Goal: Use online tool/utility: Utilize a website feature to perform a specific function

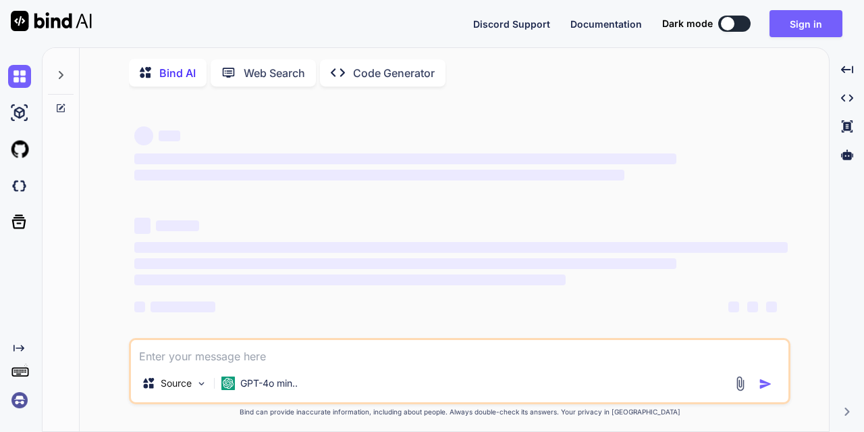
type textarea "x"
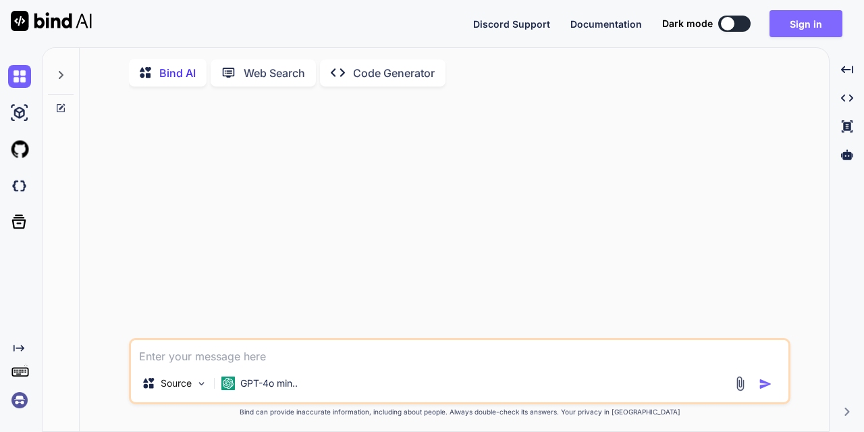
click at [789, 26] on button "Sign in" at bounding box center [806, 23] width 73 height 27
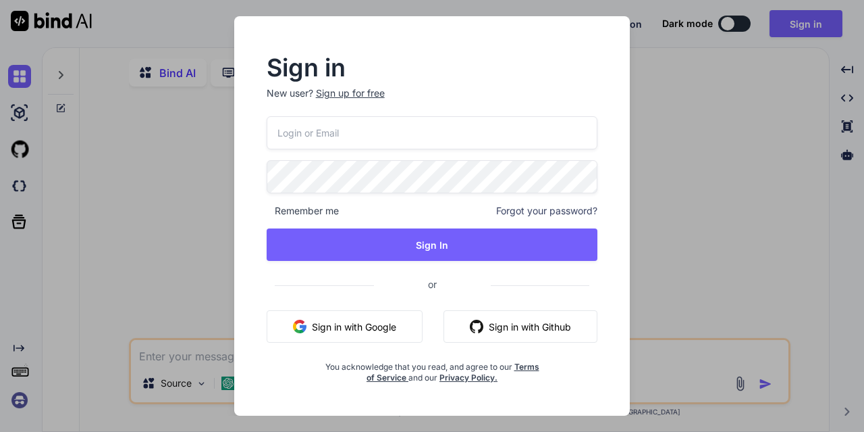
click at [336, 130] on input "email" at bounding box center [433, 132] width 332 height 33
paste input "lazadaprocreatebrushthailand-1@berrymail.cc"
type input "lazadaprocreatebrushthailand-1@berrymail.cc"
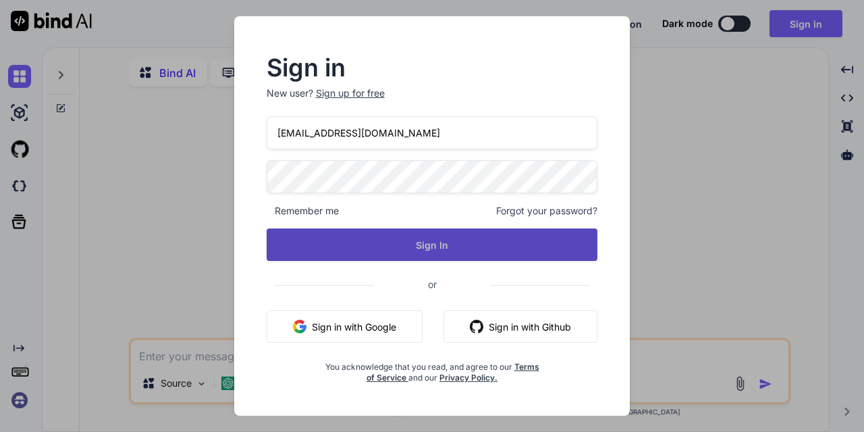
click at [398, 237] on button "Sign In" at bounding box center [433, 244] width 332 height 32
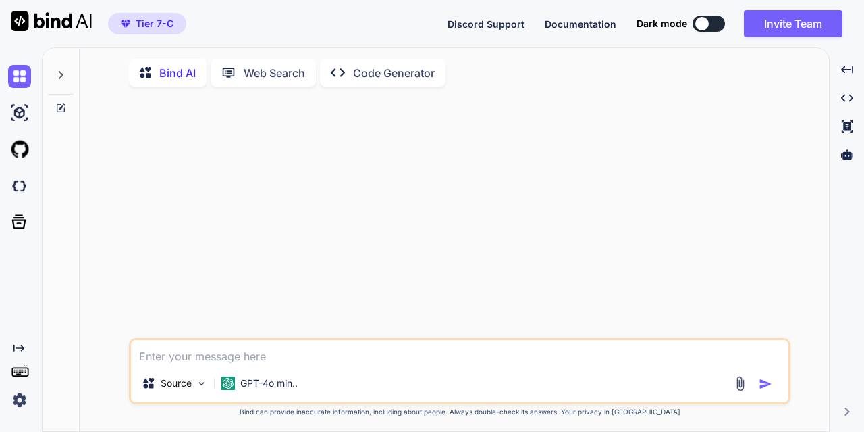
click at [394, 72] on p "Code Generator" at bounding box center [394, 73] width 82 height 16
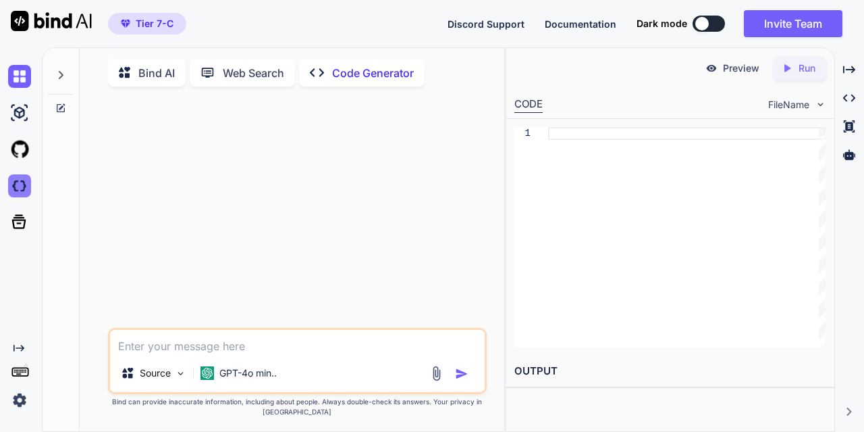
click at [17, 190] on img at bounding box center [19, 185] width 23 height 23
click at [146, 347] on textarea at bounding box center [297, 342] width 375 height 24
paste textarea "เขียนโค๊ดโปรแกมระบบจริงแบบตั้งค่าทำงานล่วงหน้าของไฟจราจร8เฟสโดยใช้Arduino MEGA …"
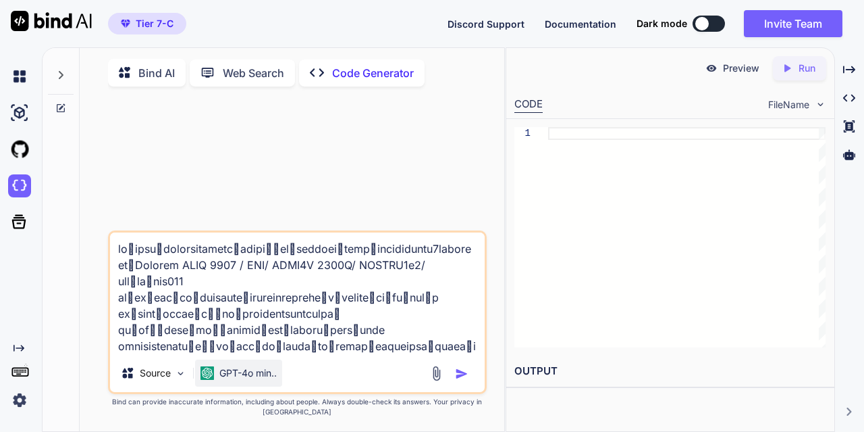
type textarea "เขียนโค๊ดโปรแกมระบบจริงแบบตั้งค่าทำงานล่วงหน้าของไฟจราจร8เฟสโดยใช้Arduino MEGA …"
click at [258, 384] on div "GPT-4o min.." at bounding box center [238, 372] width 87 height 27
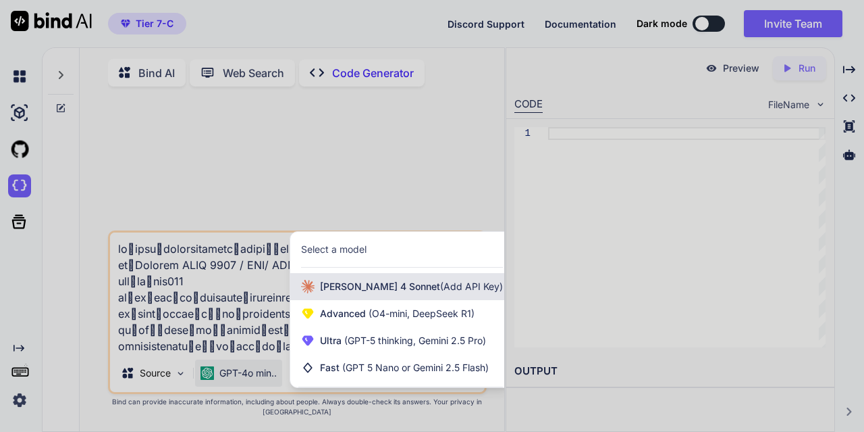
click at [353, 292] on span "[PERSON_NAME] 4 Sonnet (Add API Key)" at bounding box center [411, 287] width 183 height 14
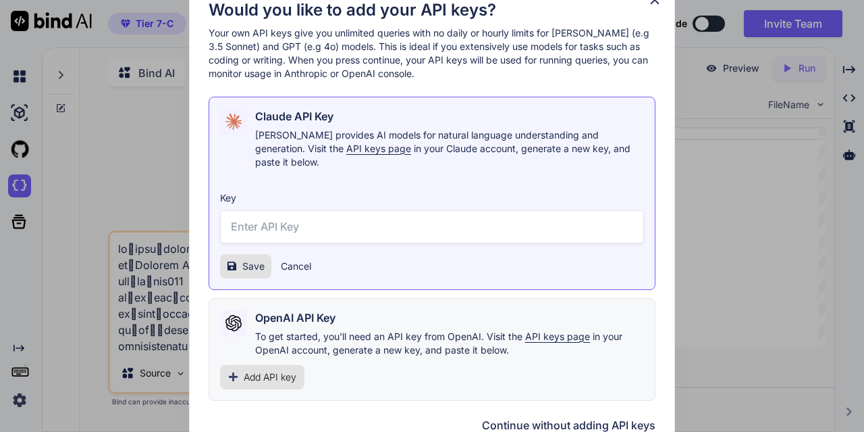
click at [278, 218] on input "text" at bounding box center [432, 226] width 424 height 33
click at [294, 262] on button "Cancel" at bounding box center [296, 266] width 30 height 14
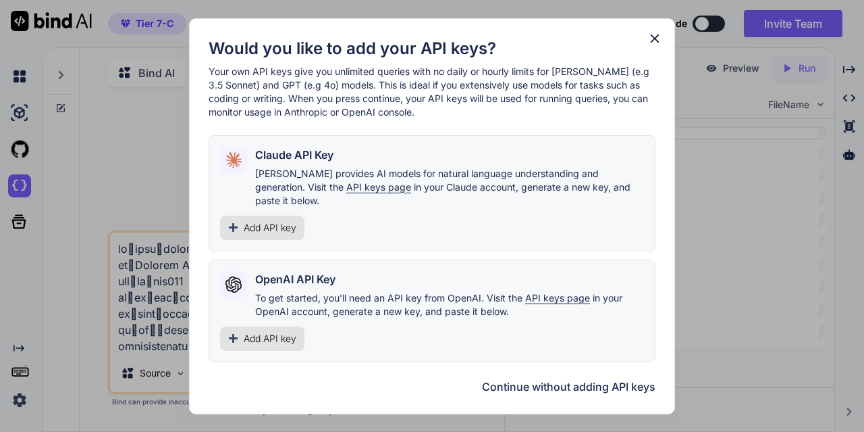
click at [650, 46] on icon at bounding box center [655, 38] width 15 height 15
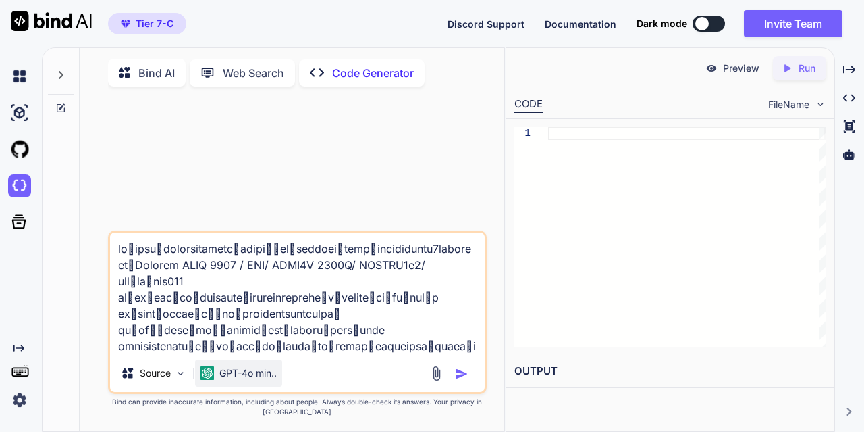
click at [251, 378] on p "GPT-4o min.." at bounding box center [247, 373] width 57 height 14
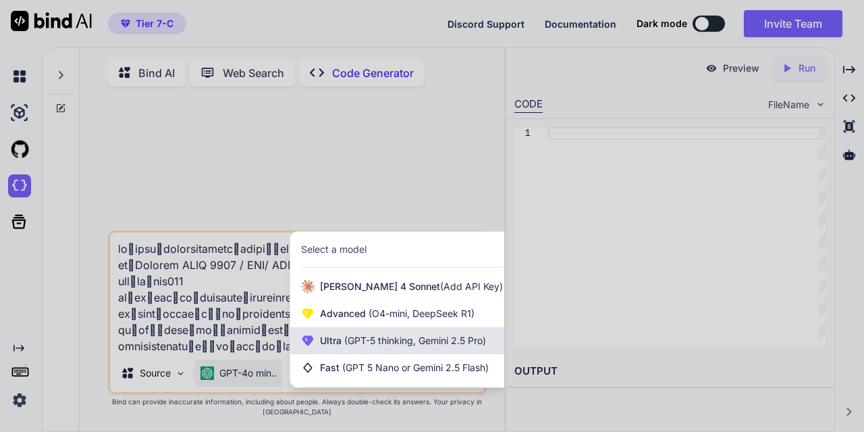
click at [357, 341] on span "(GPT-5 thinking, Gemini 2.5 Pro)" at bounding box center [414, 339] width 145 height 11
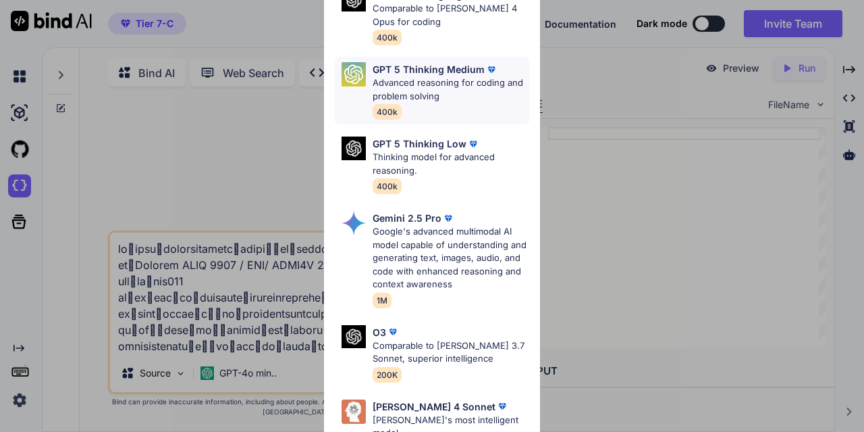
scroll to position [203, 0]
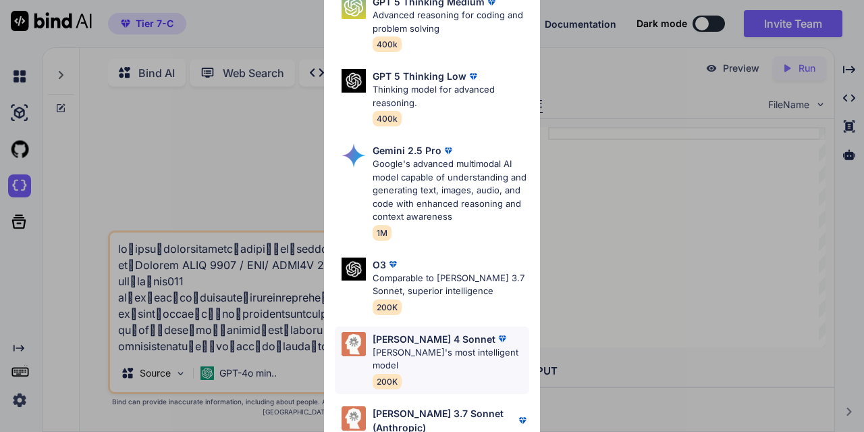
click at [417, 346] on p "Claude's most intelligent model" at bounding box center [451, 359] width 157 height 26
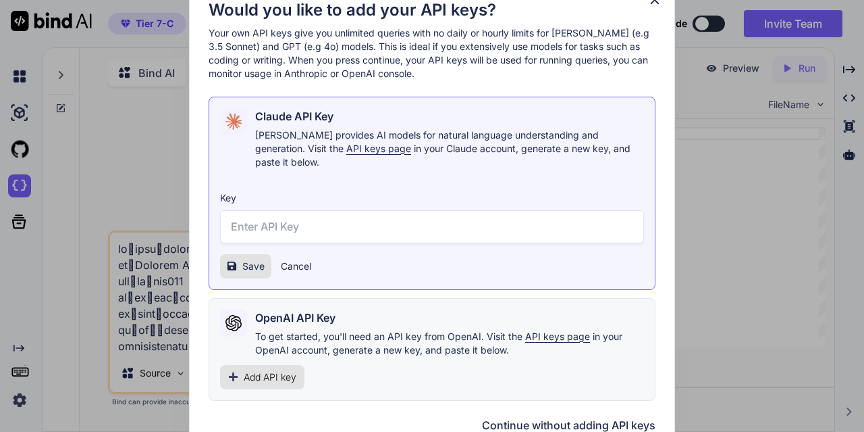
scroll to position [0, 0]
click at [652, 6] on icon at bounding box center [655, 0] width 15 height 15
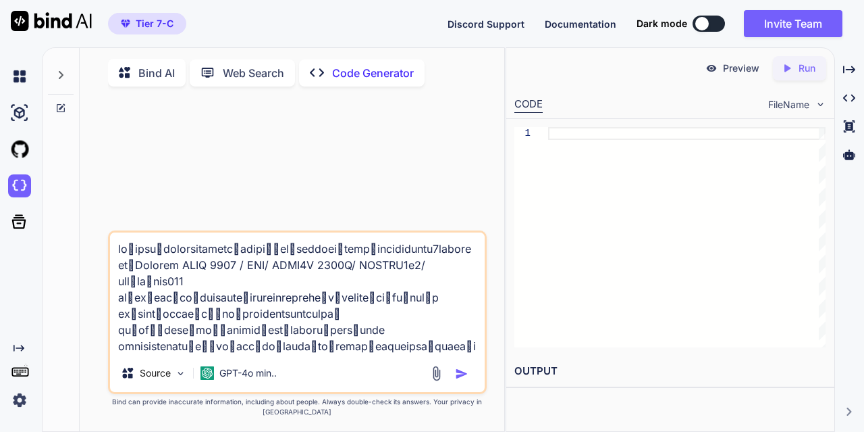
click at [461, 377] on img "button" at bounding box center [462, 374] width 14 height 14
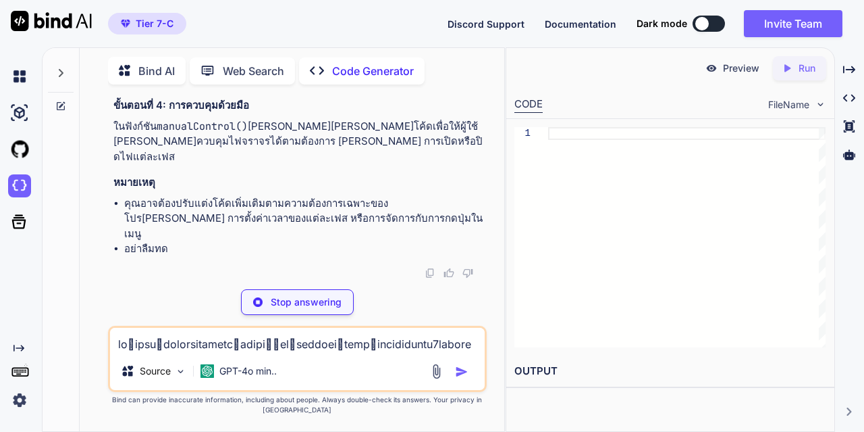
scroll to position [1563, 0]
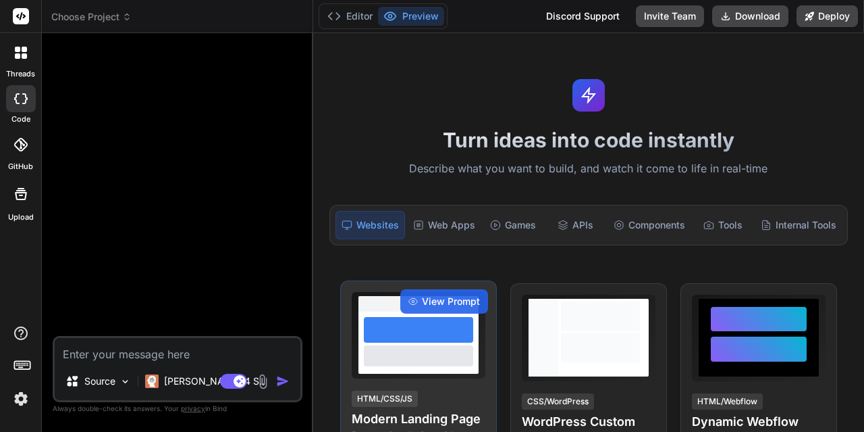
scroll to position [203, 0]
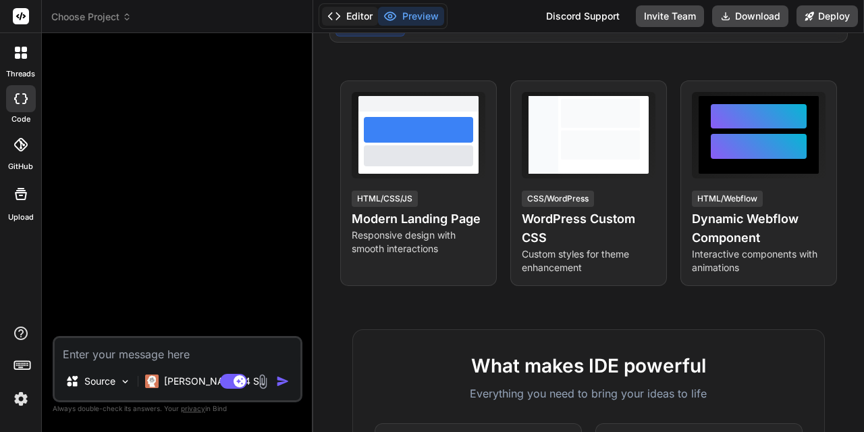
click at [358, 22] on button "Editor" at bounding box center [350, 16] width 56 height 19
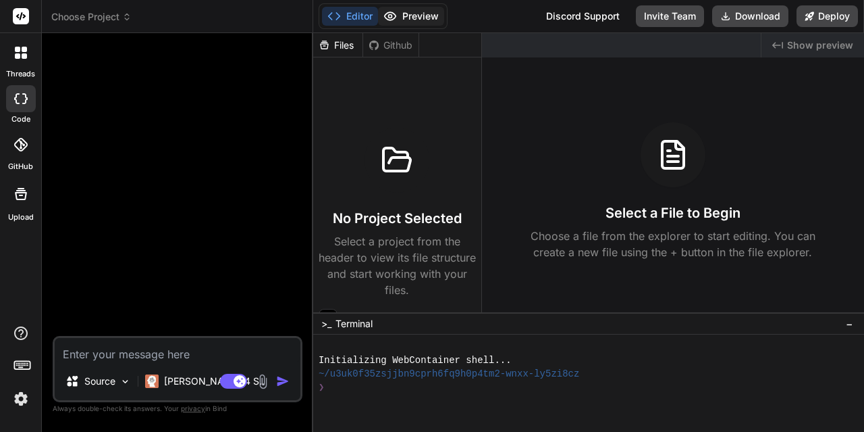
click at [397, 16] on button "Preview" at bounding box center [411, 16] width 66 height 19
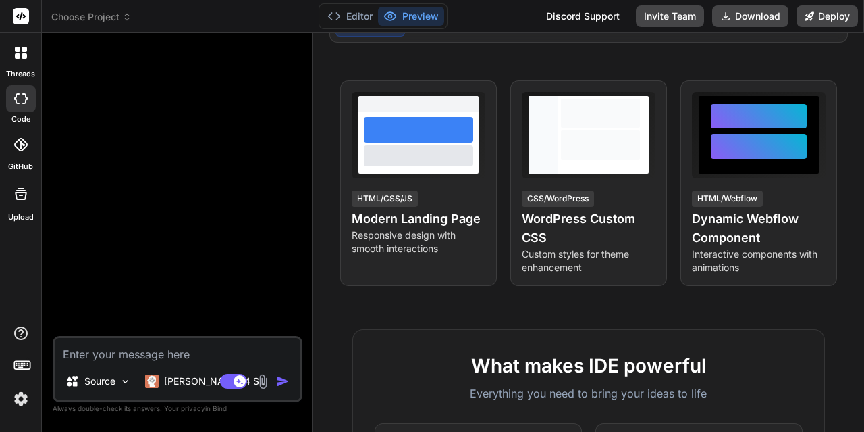
scroll to position [0, 0]
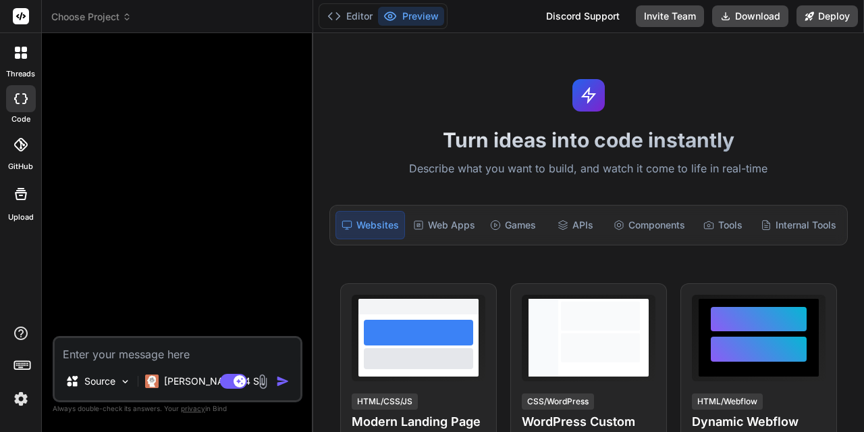
click at [18, 167] on label "GitHub" at bounding box center [20, 166] width 25 height 11
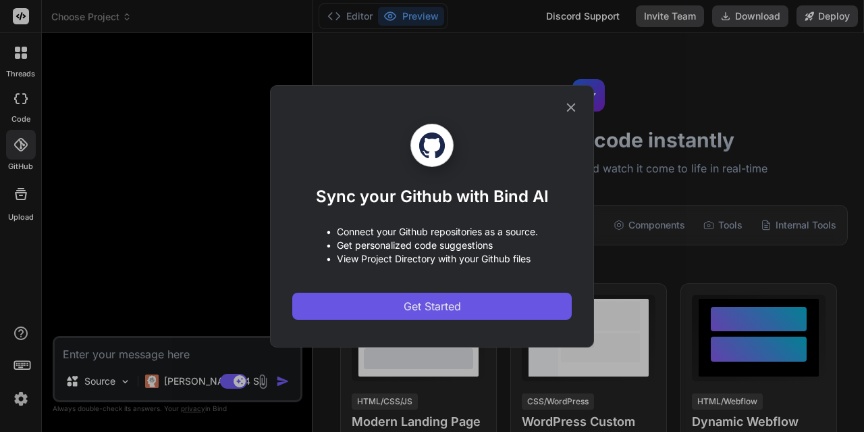
click at [405, 296] on button "Get Started" at bounding box center [432, 305] width 280 height 27
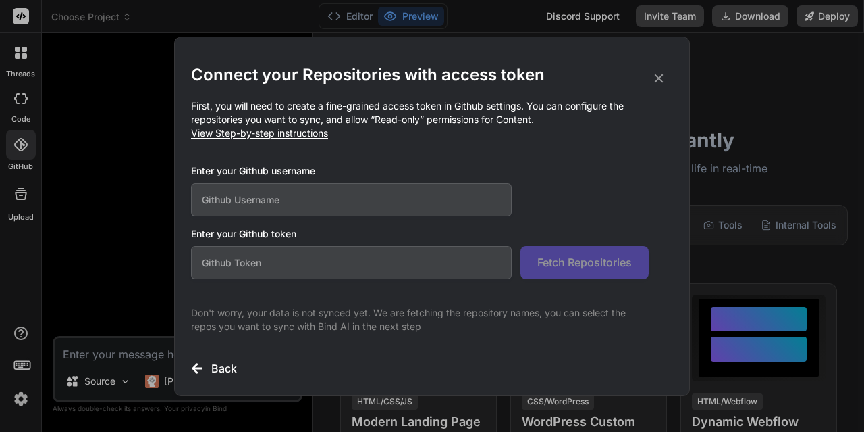
click at [660, 76] on icon at bounding box center [659, 78] width 9 height 9
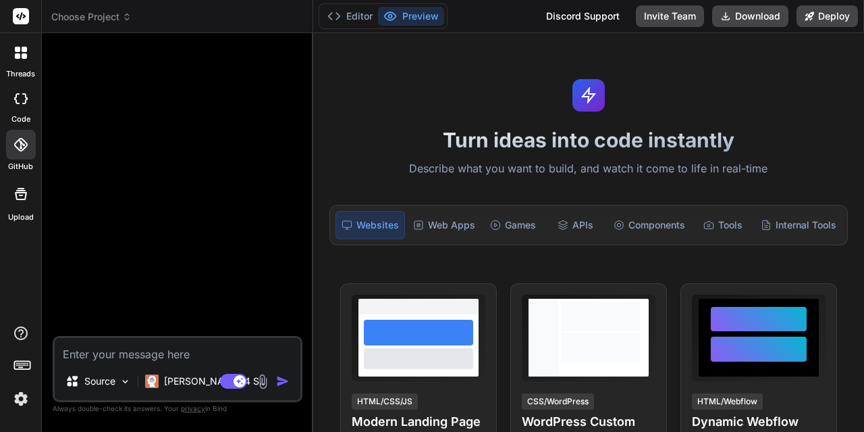
click at [19, 100] on icon at bounding box center [21, 98] width 14 height 11
click at [362, 10] on button "Editor" at bounding box center [350, 16] width 56 height 19
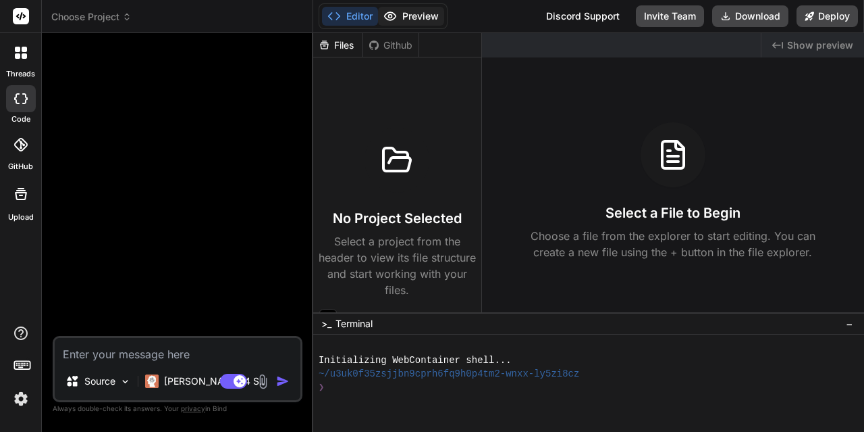
click at [400, 17] on button "Preview" at bounding box center [411, 16] width 66 height 19
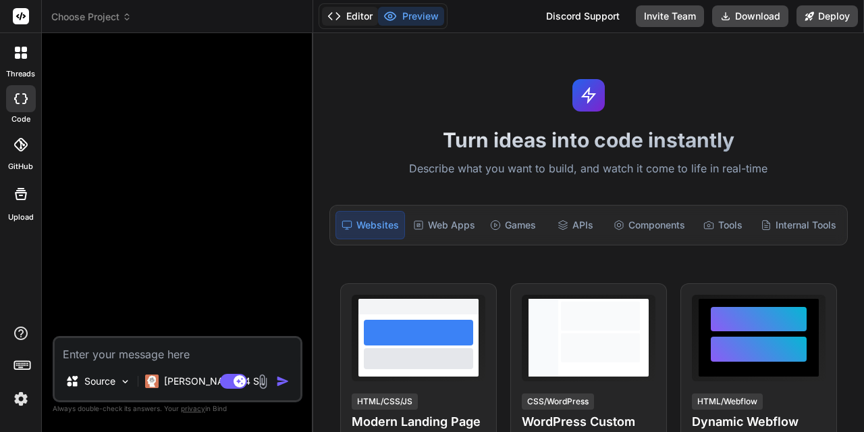
click at [337, 14] on polyline at bounding box center [337, 16] width 3 height 7
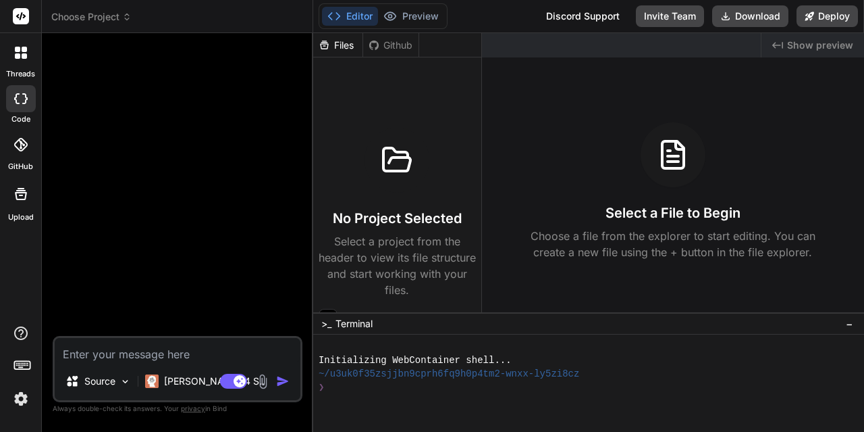
click at [340, 41] on div "Files" at bounding box center [337, 45] width 49 height 14
click at [396, 46] on div "Github" at bounding box center [390, 45] width 55 height 14
click at [348, 44] on div "Files" at bounding box center [337, 45] width 49 height 14
click at [413, 18] on button "Preview" at bounding box center [411, 16] width 66 height 19
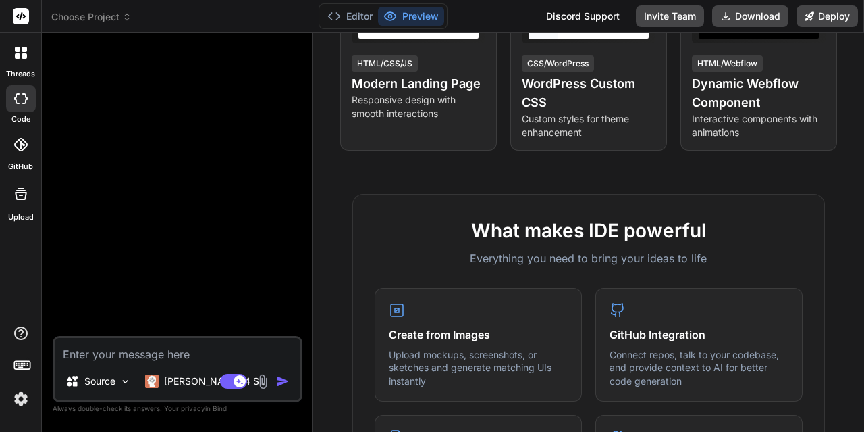
scroll to position [135, 0]
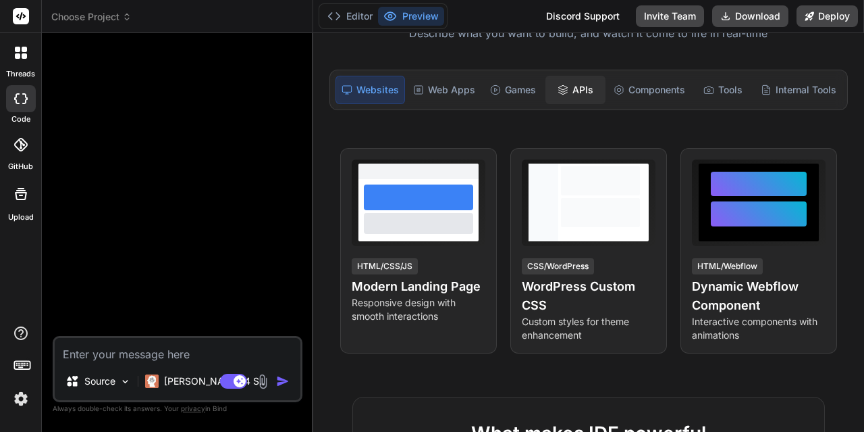
click at [589, 88] on div "APIs" at bounding box center [575, 90] width 59 height 28
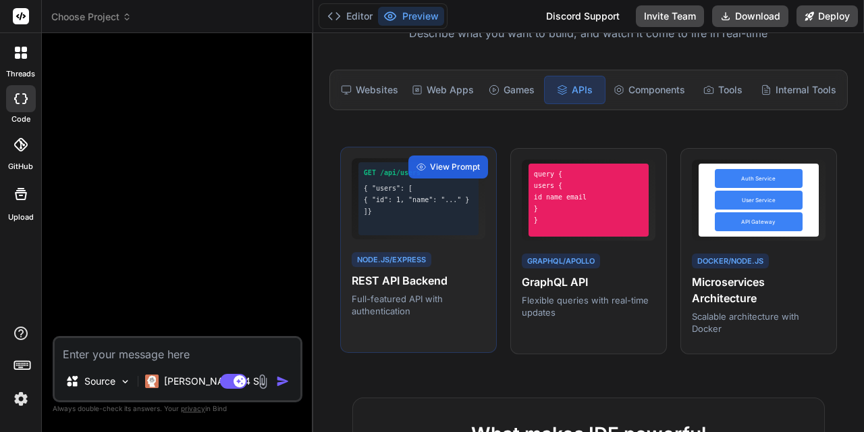
click at [411, 244] on div "GET /api/users { "users": [ { "id": 1, "name": "..." } ]} Node.js/Express REST …" at bounding box center [418, 250] width 157 height 207
click at [449, 162] on div "Turn ideas into code instantly Describe what you want to build, and watch it co…" at bounding box center [588, 232] width 551 height 398
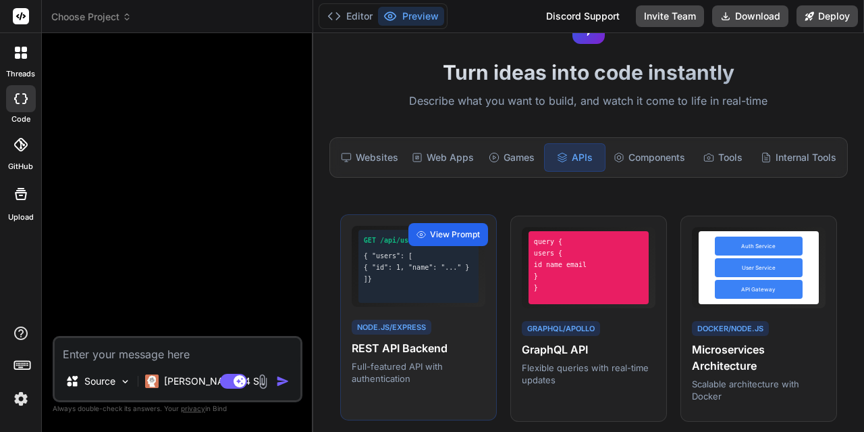
click at [430, 237] on span "View Prompt" at bounding box center [455, 234] width 50 height 12
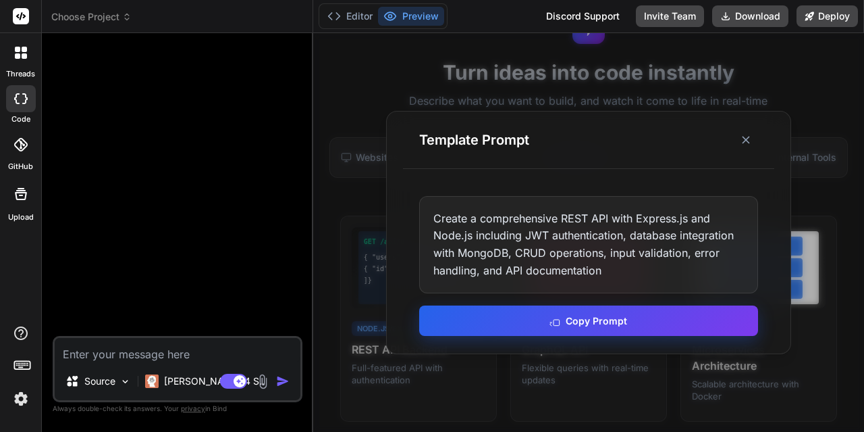
click at [544, 321] on button "Copy Prompt" at bounding box center [588, 320] width 339 height 30
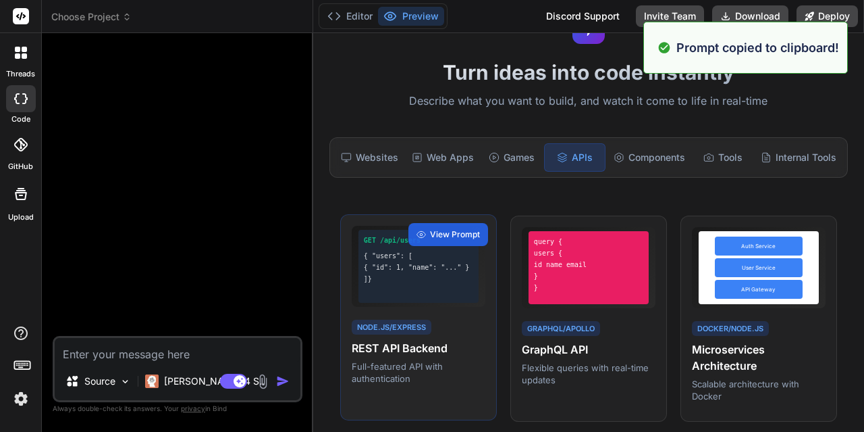
click at [445, 247] on div "GET /api/users { "users": [ { "id": 1, "name": "..." } ]}" at bounding box center [419, 266] width 120 height 73
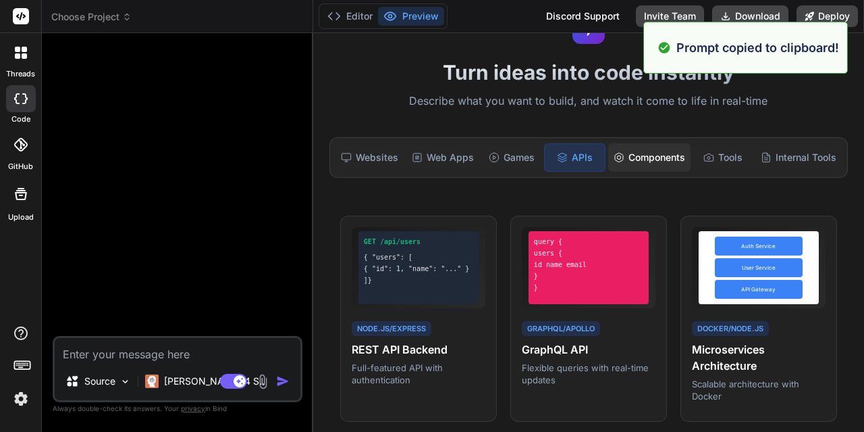
click at [642, 154] on div "Components" at bounding box center [649, 157] width 82 height 28
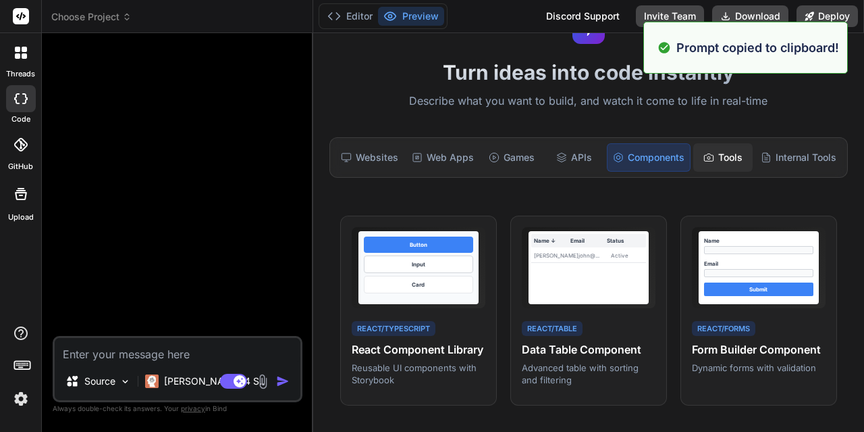
click at [711, 160] on div "Tools" at bounding box center [723, 157] width 59 height 28
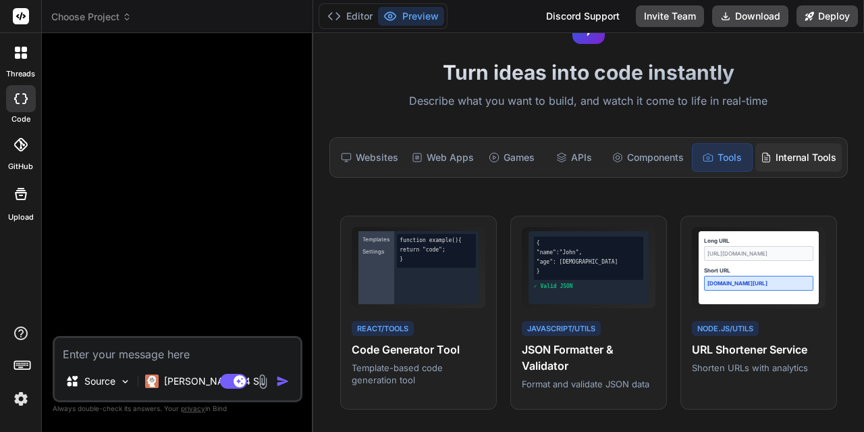
click at [781, 156] on div "Internal Tools" at bounding box center [799, 157] width 86 height 28
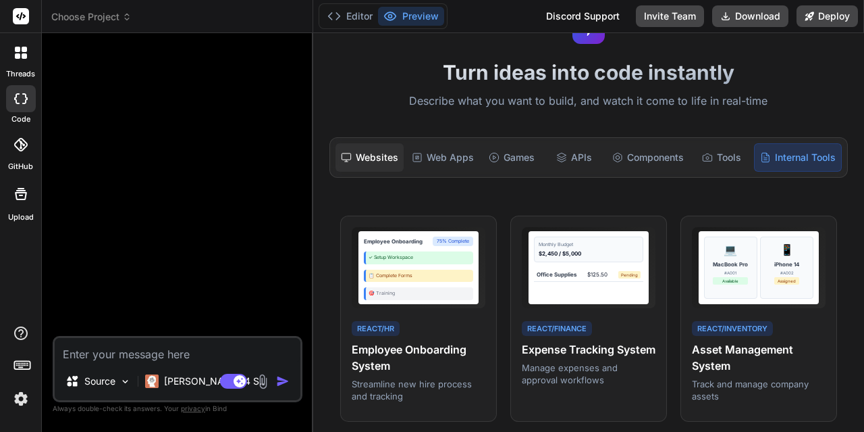
click at [375, 159] on div "Websites" at bounding box center [370, 157] width 68 height 28
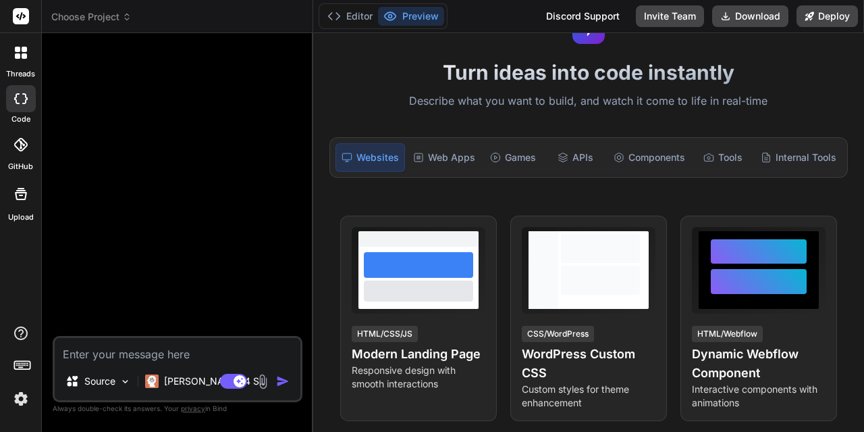
click at [262, 170] on div at bounding box center [178, 190] width 247 height 292
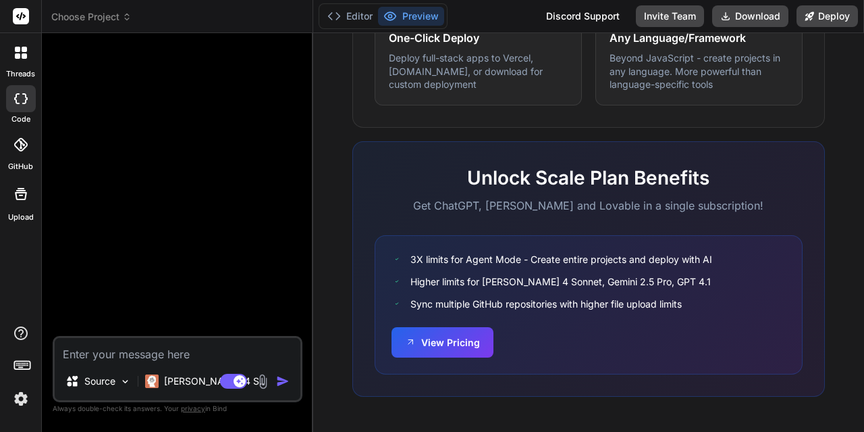
scroll to position [821, 0]
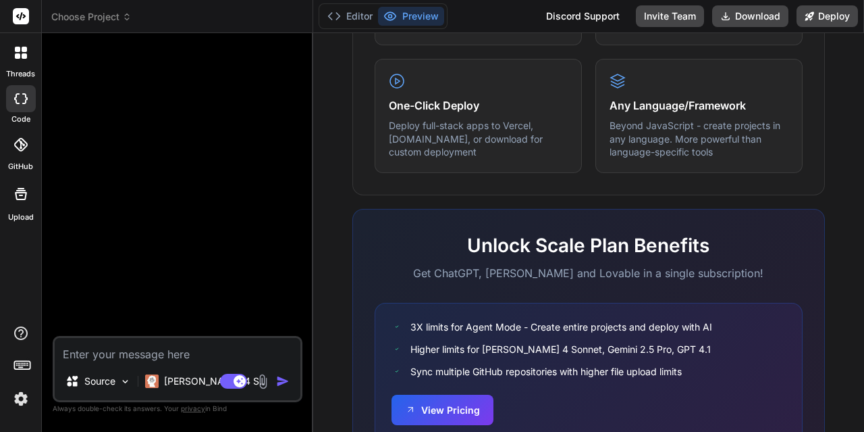
click at [183, 355] on textarea at bounding box center [178, 350] width 246 height 24
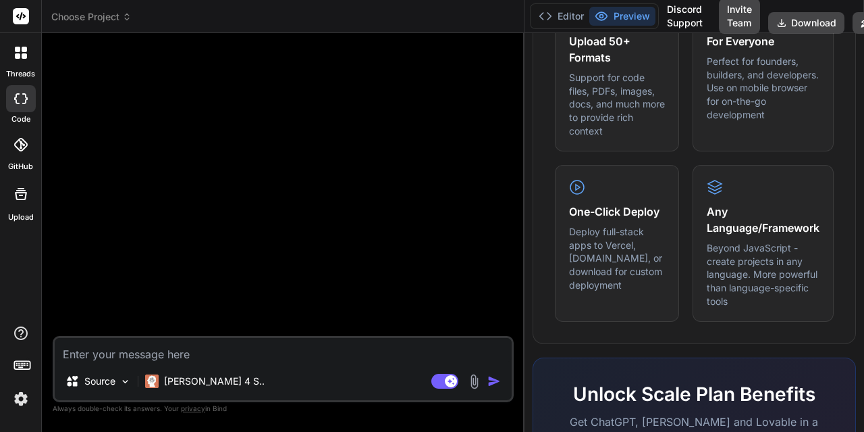
scroll to position [964, 0]
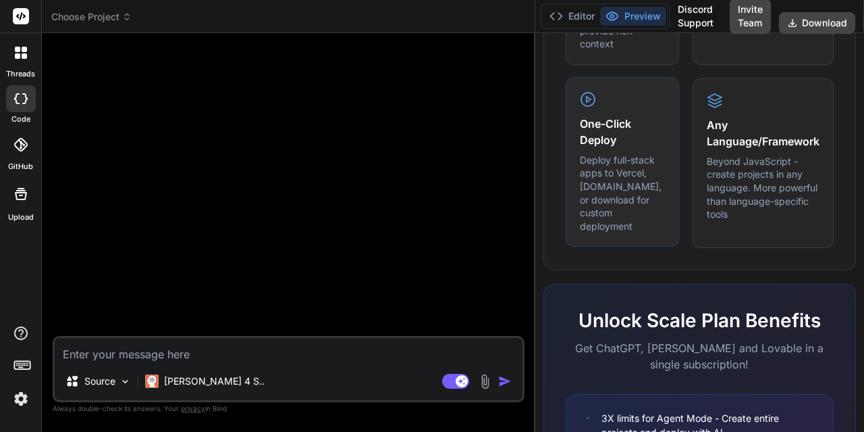
drag, startPoint x: 311, startPoint y: 267, endPoint x: 663, endPoint y: 265, distance: 351.9
click at [663, 265] on div "Choose Project Created with Pixso. Bind AI Web Search Created with Pixso. Code …" at bounding box center [453, 216] width 823 height 432
click at [104, 18] on span "Choose Project" at bounding box center [91, 17] width 80 height 14
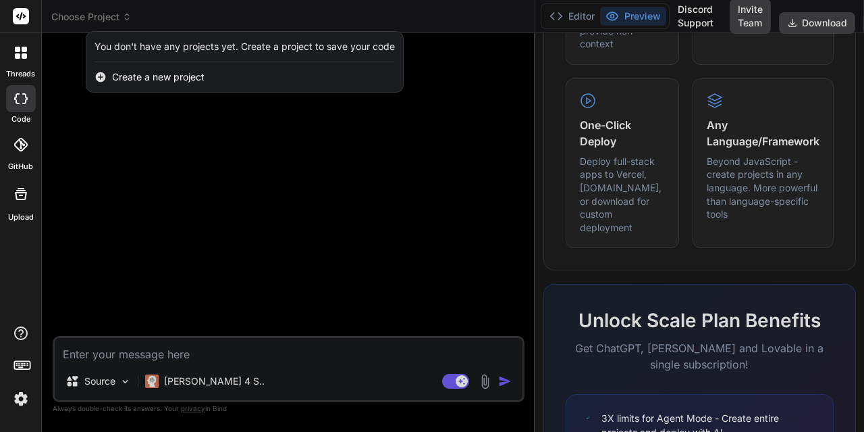
click at [167, 74] on span "Create a new project" at bounding box center [158, 77] width 93 height 14
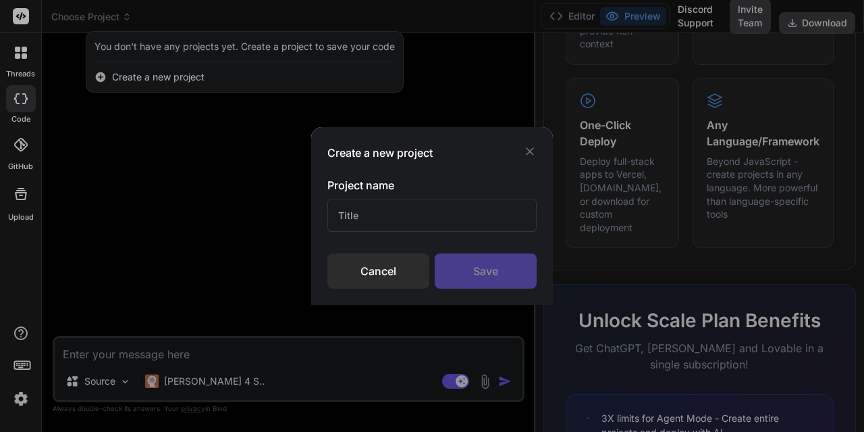
click at [535, 155] on icon at bounding box center [530, 152] width 14 height 14
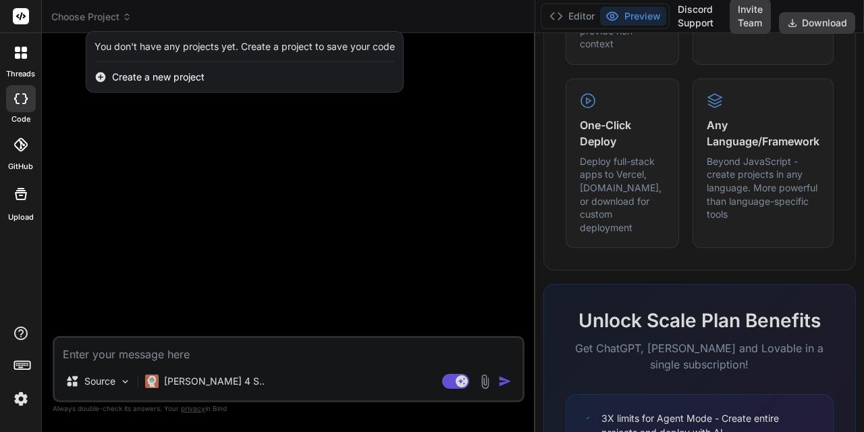
click at [224, 43] on div "You don't have any projects yet. Create a project to save your code" at bounding box center [245, 47] width 301 height 14
click at [199, 157] on div at bounding box center [432, 216] width 864 height 432
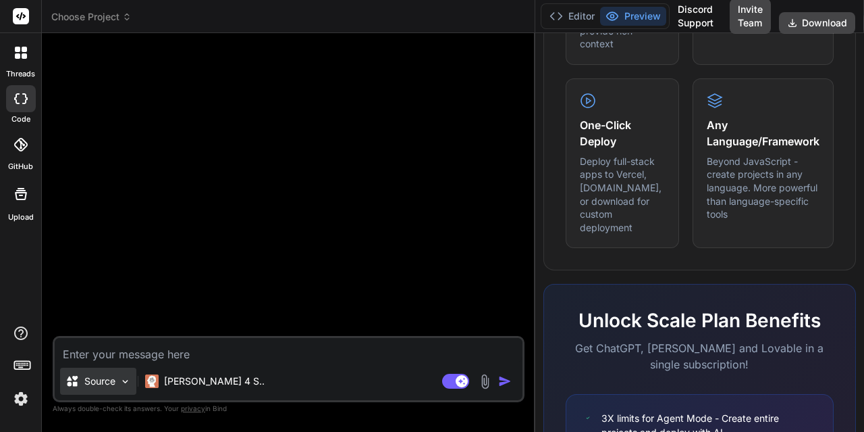
click at [118, 380] on div "Source" at bounding box center [98, 380] width 76 height 27
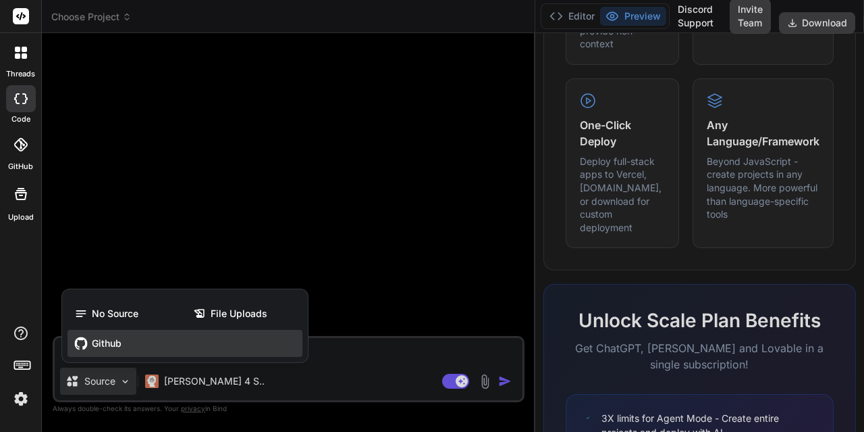
click at [103, 343] on span "Github" at bounding box center [107, 343] width 30 height 14
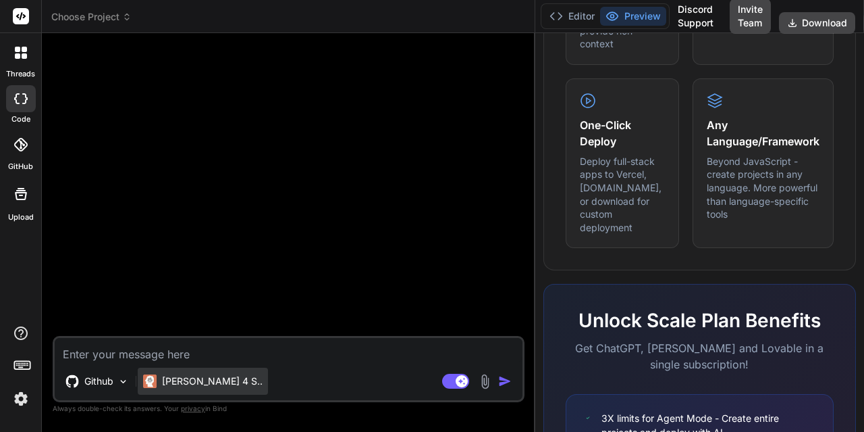
click at [209, 384] on p "[PERSON_NAME] 4 S.." at bounding box center [212, 381] width 101 height 14
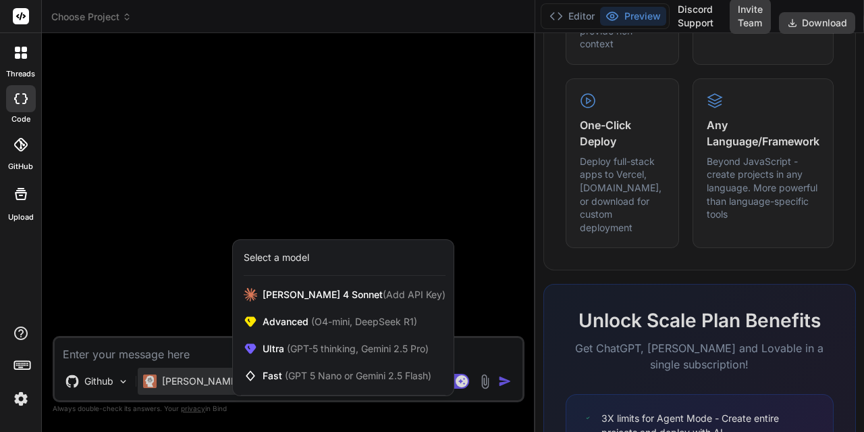
click at [202, 280] on div at bounding box center [432, 216] width 864 height 432
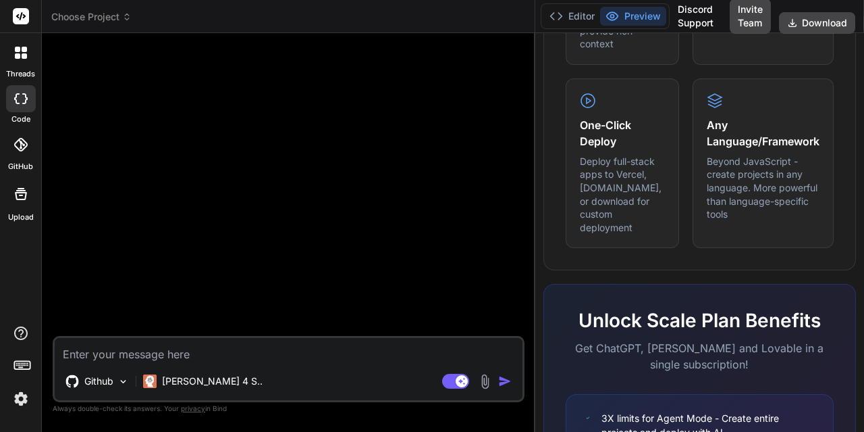
click at [188, 352] on textarea at bounding box center [289, 350] width 468 height 24
type textarea "x"
type textarea "เ"
type textarea "x"
type textarea "เข"
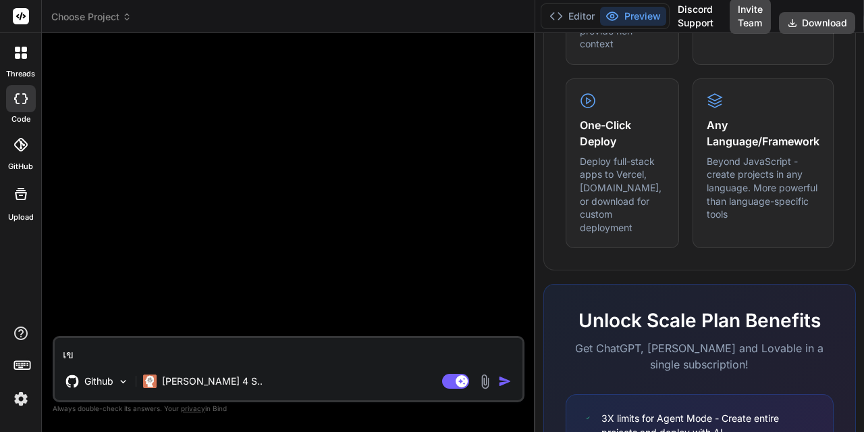
type textarea "x"
type textarea "[PERSON_NAME]"
type textarea "x"
type textarea "[PERSON_NAME]ย"
type textarea "x"
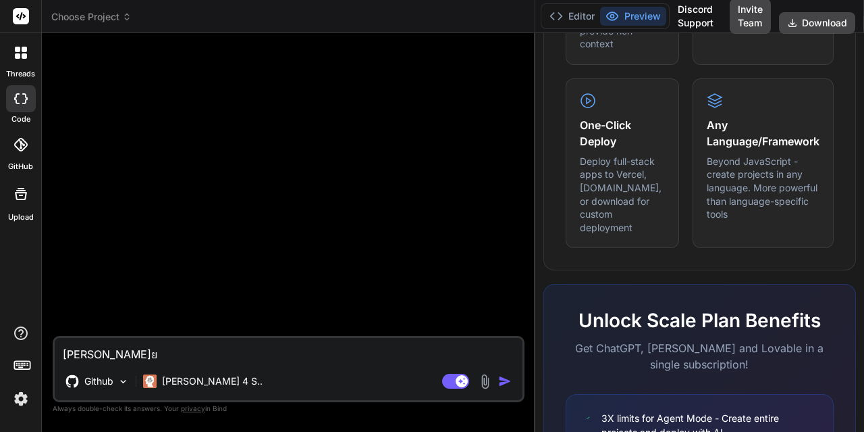
type textarea "เขียน"
type textarea "x"
type textarea "เขียนโ"
type textarea "x"
type textarea "เขียนโค"
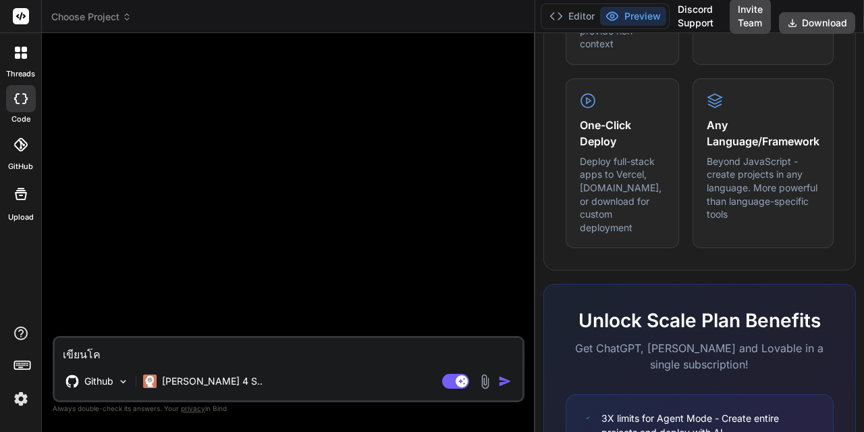
type textarea "x"
type textarea "เขียนโค๊"
type textarea "x"
type textarea "เขียนโค๊ด"
type textarea "x"
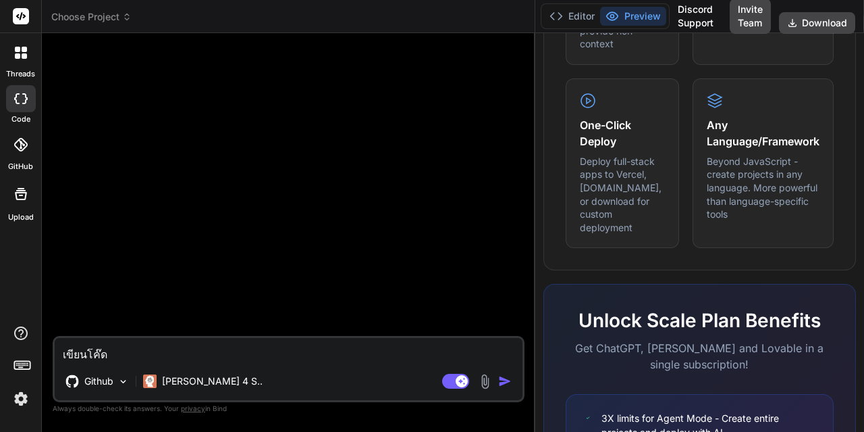
type textarea "เขียนโค๊ดโ"
type textarea "x"
type textarea "เขียนโค๊ดโป"
type textarea "x"
type textarea "เขียนโค๊ดโปร"
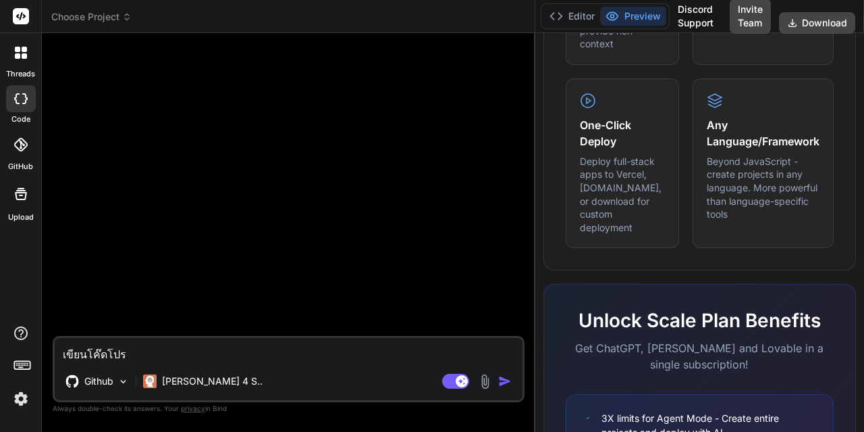
type textarea "x"
type textarea "เขียนโค๊ดโปรแ"
type textarea "x"
type textarea "เขียนโค๊ดโปรแก"
type textarea "x"
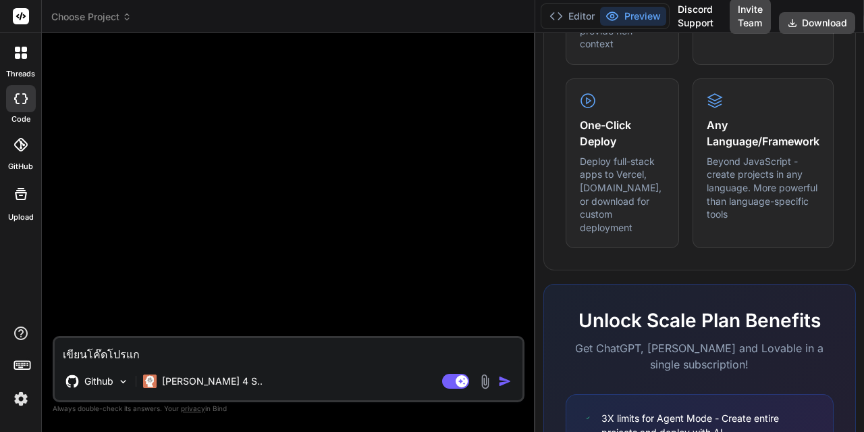
type textarea "เขียนโค๊ดโปรแกม"
type textarea "x"
type textarea "เขียนโค๊ดโปรแกมร"
type textarea "x"
type textarea "เขียนโค๊ดโปรแกมระ"
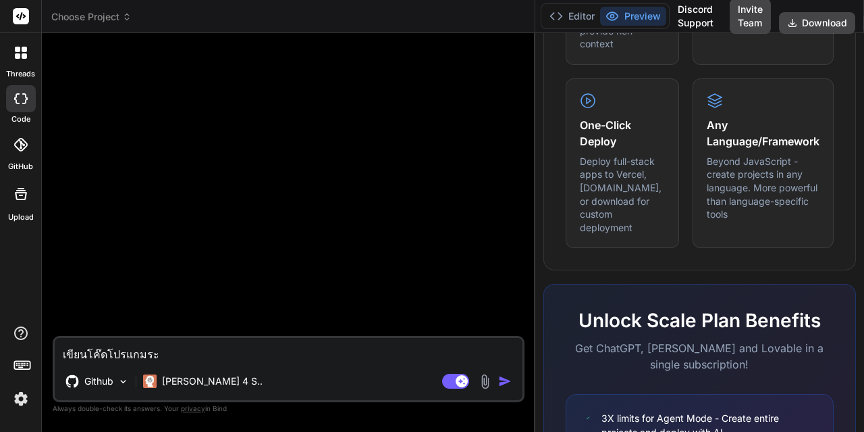
type textarea "x"
type textarea "เขียนโค๊ดโปรแกมระบ"
type textarea "x"
type textarea "เขียนโค๊ดโปรแกมระบบ"
type textarea "x"
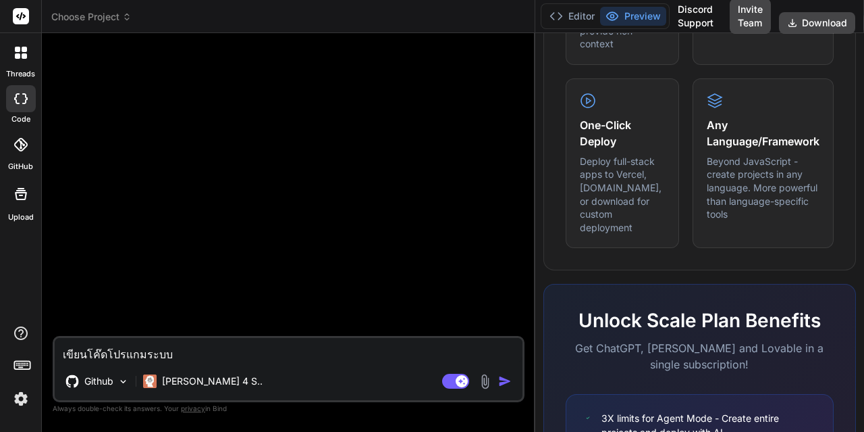
type textarea "เขียนโค๊ดโปรแกมระบบจ"
type textarea "x"
type textarea "เขียนโค๊ดโปรแกมระบบจร"
type textarea "x"
type textarea "เขียนโค๊ดโปรแกมระบบจริ"
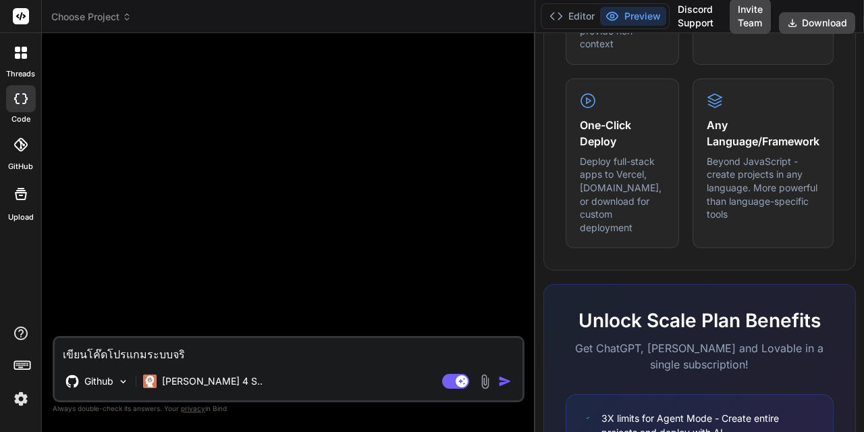
type textarea "x"
type textarea "เขียนโค๊ดโปรแกมระบบจริง"
type textarea "x"
type textarea "เขียนโค๊ดโปรแกมระบบจริงแ"
type textarea "x"
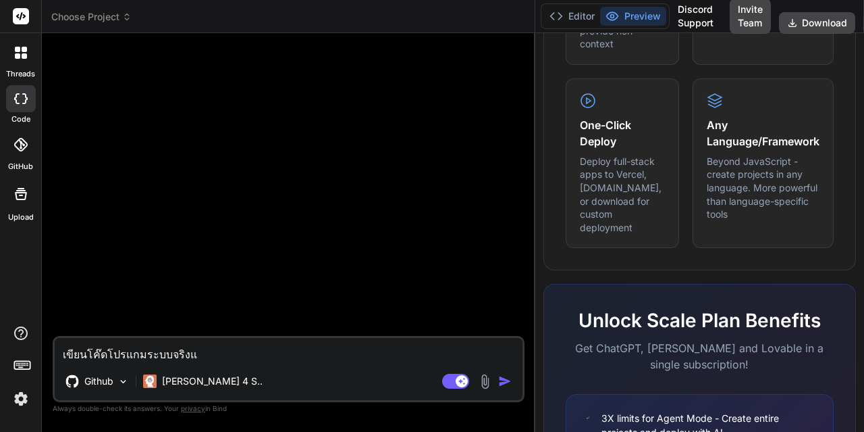
type textarea "เขียนโค๊ดโปรแกมระบบจริงแบ"
type textarea "x"
type textarea "เขียนโค๊ดโปรแกมระบบจริงแบบ"
type textarea "x"
type textarea "เขียนโค๊ดโปรแกมระบบจริงแบบต"
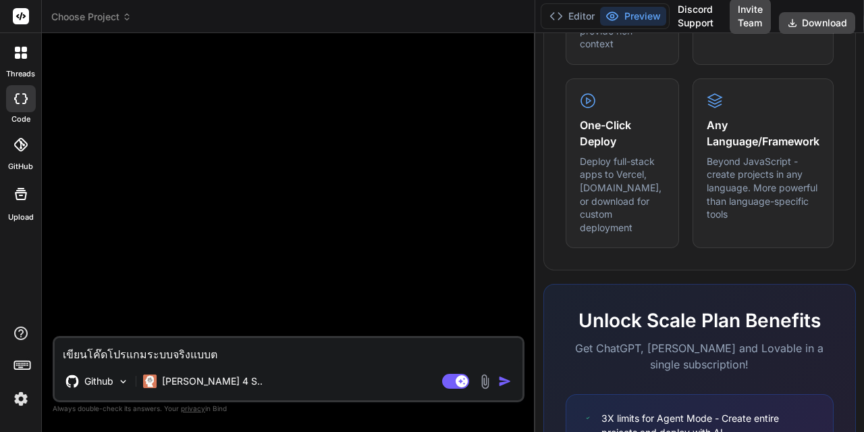
type textarea "x"
type textarea "เขียนโค๊ดโปรแกมระบบจริงแบบตั"
type textarea "x"
type textarea "เขียนโค๊ดโปรแกมระบบจริงแบบตั้"
type textarea "x"
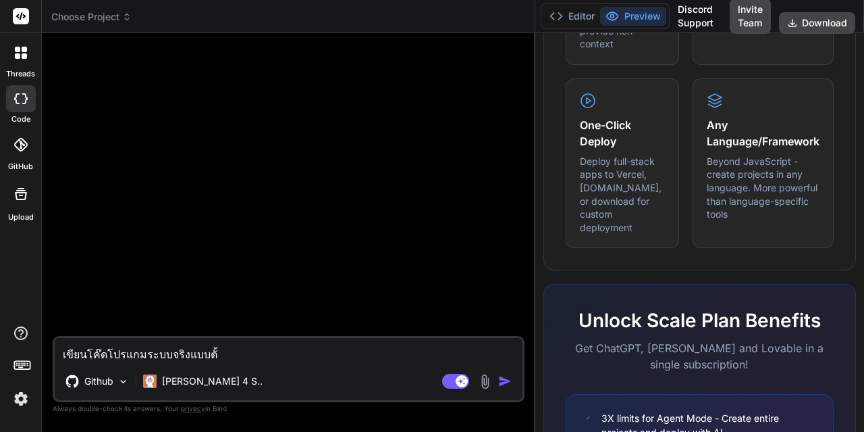
type textarea "เขียนโค๊ดโปรแกมระบบจริงแบบตั้ง"
type textarea "x"
type textarea "เขียนโค๊ดโปรแกมระบบจริงแบบตั้งค"
type textarea "x"
type textarea "เขียนโค๊ดโปรแกมระบบจริงแบบตั้งค่"
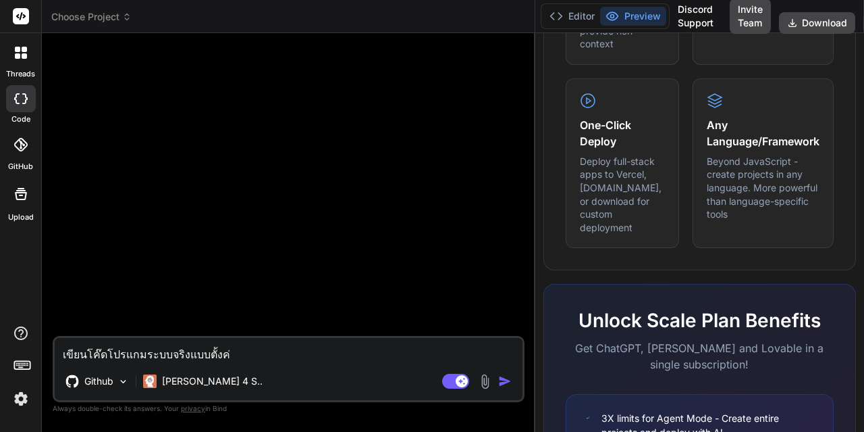
type textarea "x"
type textarea "เขียนโค๊ดโปรแกมระบบจริงแบบตั้งค่า"
type textarea "x"
type textarea "เขียนโค๊ดโปรแกมระบบจริงแบบตั้งค่าท"
type textarea "x"
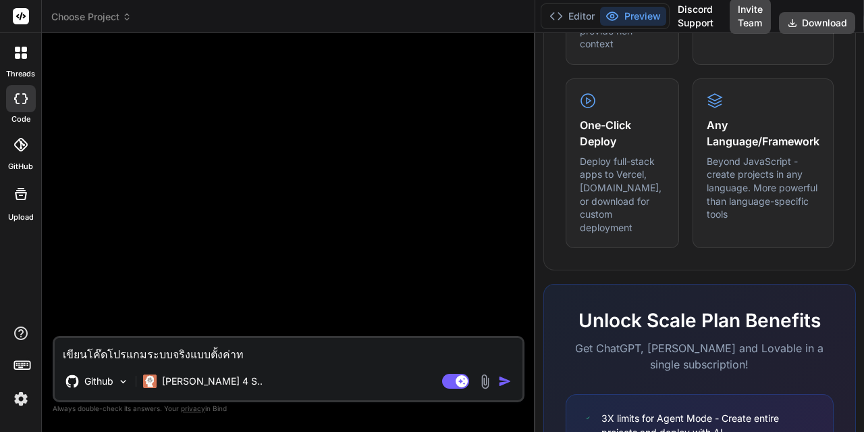
type textarea "เขียนโค๊ดโปรแกมระบบจริงแบบตั้งค่าทำ"
type textarea "x"
type textarea "เขียนโค๊ดโปรแกมระบบจริงแบบตั้งค่าทำง"
type textarea "x"
type textarea "เขียนโค๊ดโปรแกมระบบจริงแบบตั้งค่าทำงา"
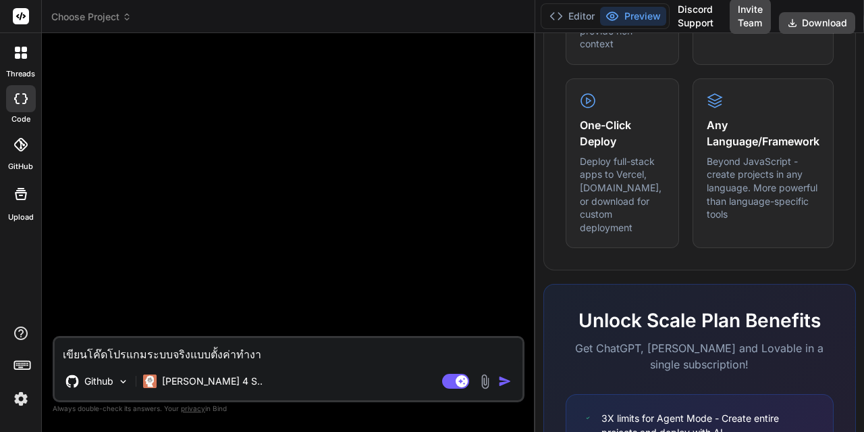
type textarea "x"
type textarea "เขียนโค๊ดโปรแกมระบบจริงแบบตั้งค่าทำงาน"
type textarea "x"
type textarea "เขียนโค๊ดโปรแกมระบบจริงแบบตั้งค่าทำงานล"
type textarea "x"
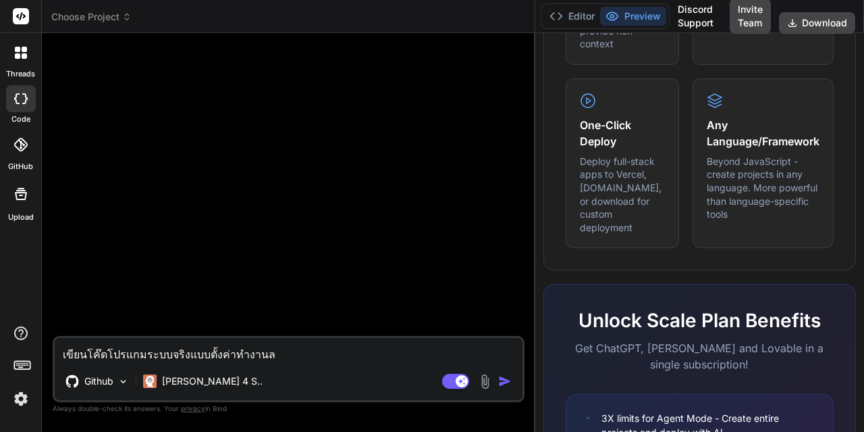
type textarea "เขียนโค๊ดโปรแกมระบบจริงแบบตั้งค่าทำงานล่"
type textarea "x"
type textarea "เขียนโค๊ดโปรแกมระบบจริงแบบตั้งค่าทำงานล่ว"
type textarea "x"
type textarea "เขียนโค๊ดโปรแกมระบบจริงแบบตั้งค่าทำงานล่วง"
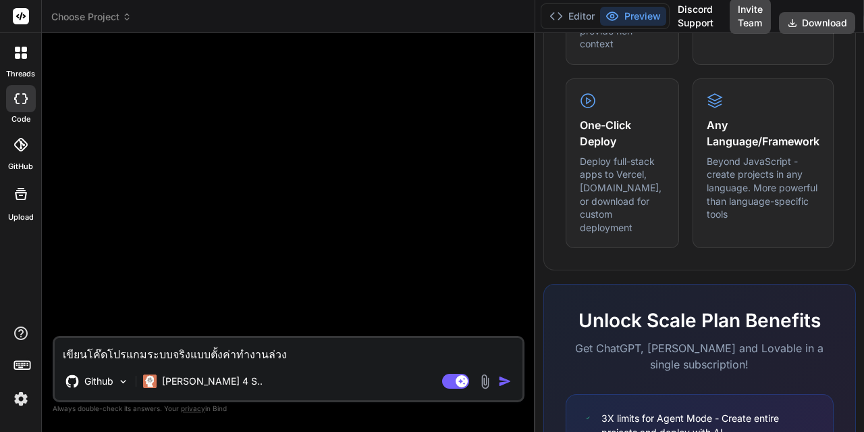
type textarea "x"
type textarea "เขียนโค๊ดโปรแกมระบบจริงแบบตั้งค่าทำงานล่วงห"
type textarea "x"
type textarea "เขียนโค๊ดโปรแกมระบบจริงแบบตั้งค่าทำงานล่วงหน"
type textarea "x"
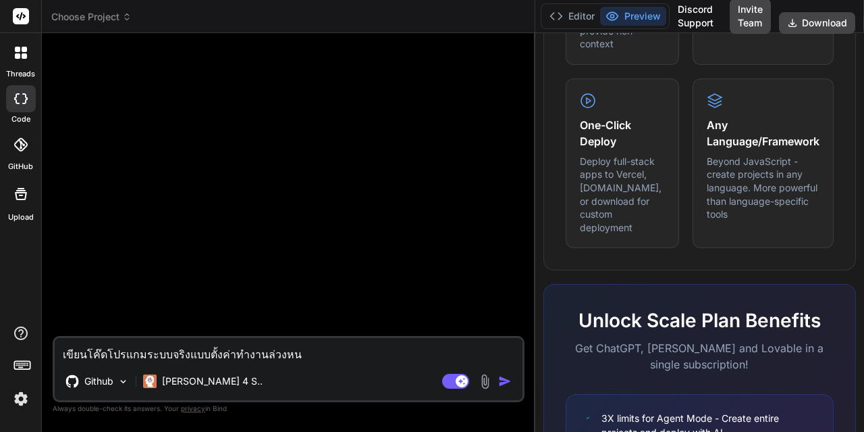
type textarea "เขียนโค๊ดโปรแกมระบบจริงแบบตั้งค่าทำงานล่วงหน้"
type textarea "x"
type textarea "เขียนโค๊ดโปรแกมระบบจริงแบบตั้งค่าทำงานล่วงหน้าข"
type textarea "x"
type textarea "เขียนโค๊ดโปรแกมระบบจริงแบบตั้งค่าทำงานล่วงหน้าขอ"
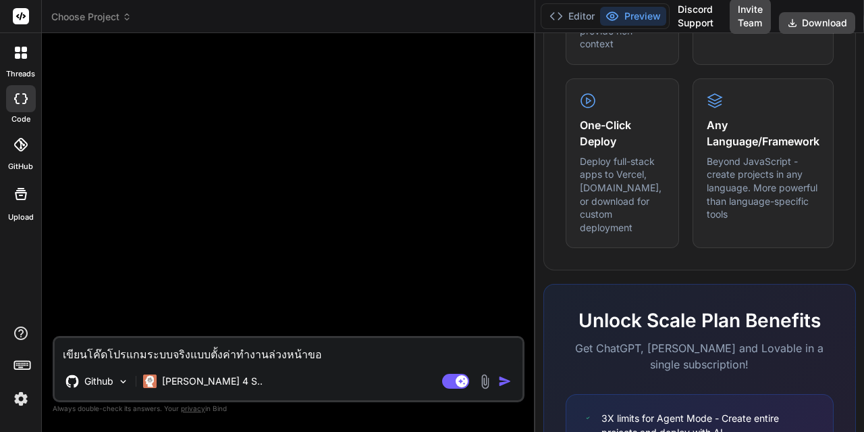
type textarea "x"
type textarea "เขียนโค๊ดโปรแกมระบบจริงแบบตั้งค่าทำงานล่วงหน้าของ"
type textarea "x"
type textarea "เขียนโค๊ดโปรแกมระบบจริงแบบตั้งค่าทำงานล่วงหน้าของไ"
type textarea "x"
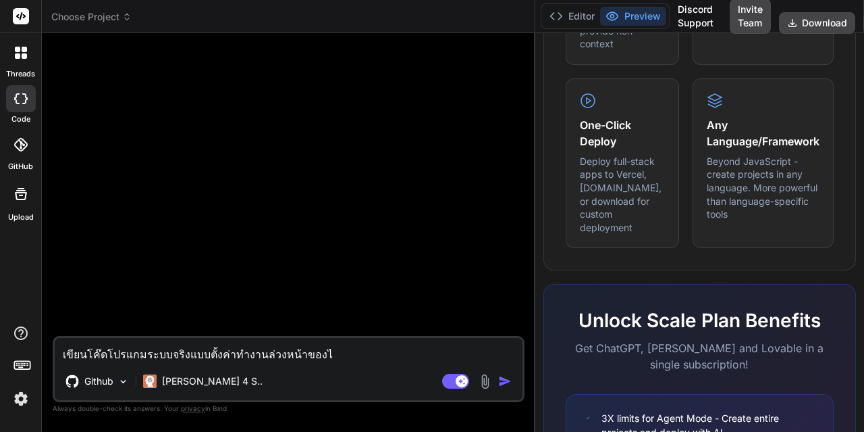
type textarea "เขียนโค๊ดโปรแกมระบบจริงแบบตั้งค่าทำงานล่วงหน้าของไฟ"
type textarea "x"
type textarea "เขียนโค๊ดโปรแกมระบบจริงแบบตั้งค่าทำงานล่วงหน้าของไฟจ"
type textarea "x"
type textarea "เขียนโค๊ดโปรแกมระบบจริงแบบตั้งค่าทำงานล่วงหน้าของไฟจร"
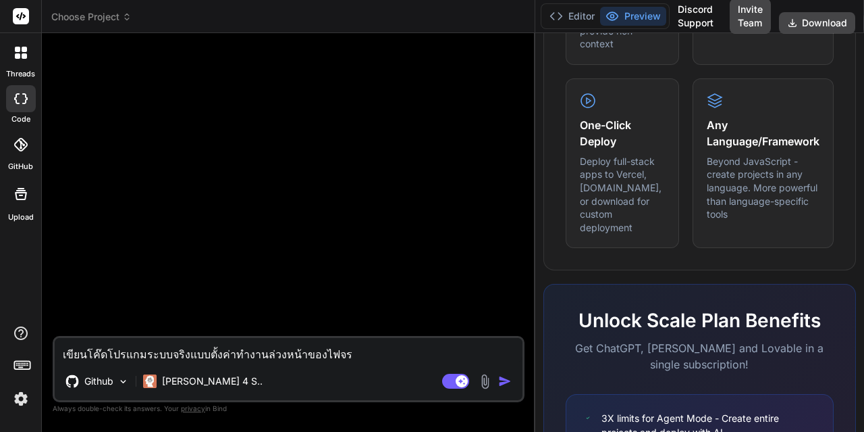
type textarea "x"
type textarea "เขียนโค๊ดโปรแกมระบบจริงแบบตั้งค่าทำงานล่วงหน้าของไฟจรา"
type textarea "x"
type textarea "เขียนโค๊ดโปรแกมระบบจริงแบบตั้งค่าทำงานล่วงหน้าของไฟจราจ"
type textarea "x"
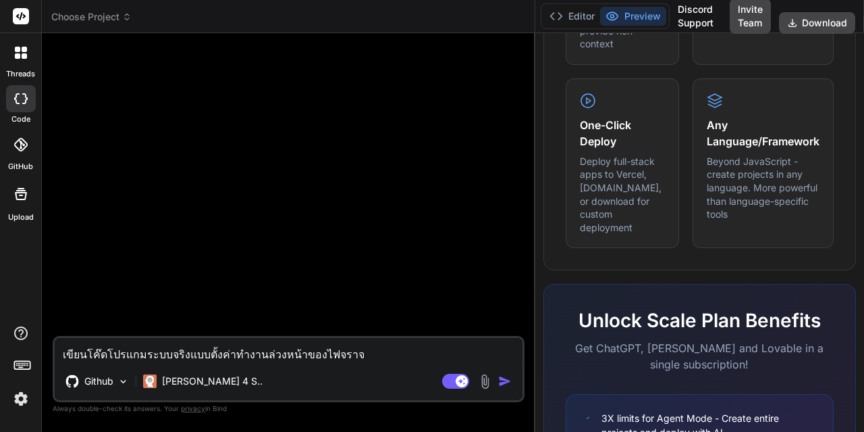
type textarea "เขียนโค๊ดโปรแกมระบบจริงแบบตั้งค่าทำงานล่วงหน้าของไฟจราจร"
type textarea "x"
type textarea "เขียนโค๊ดโปรแกมระบบจริงแบบตั้งค่าทำงานล่วงหน้าของไฟจราจร8"
type textarea "x"
type textarea "เขียนโค๊ดโปรแกมระบบจริงแบบตั้งค่าทำงานล่วงหน้าของไฟจราจร8เ"
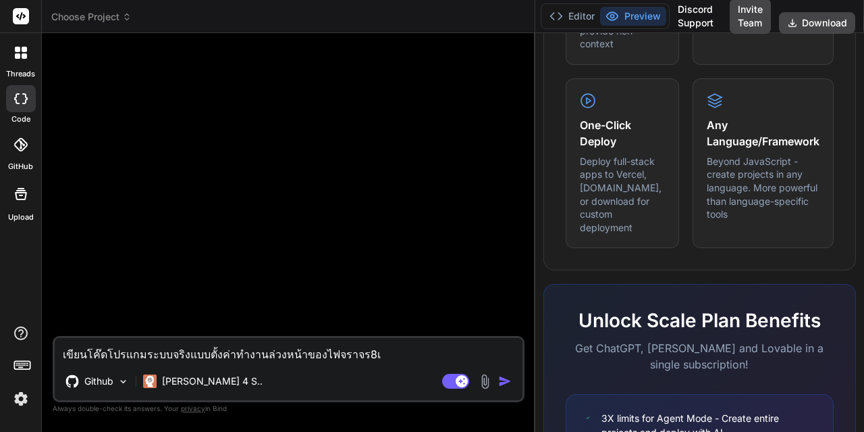
type textarea "x"
type textarea "เขียนโค๊ดโปรแกมระบบจริงแบบตั้งค่าทำงานล่วงหน้าของไฟจราจร8เฟ"
type textarea "x"
type textarea "เขียนโค๊ดโปรแกมระบบจริงแบบตั้งค่าทำงานล่วงหน้าของไฟจราจร8เฟส"
type textarea "x"
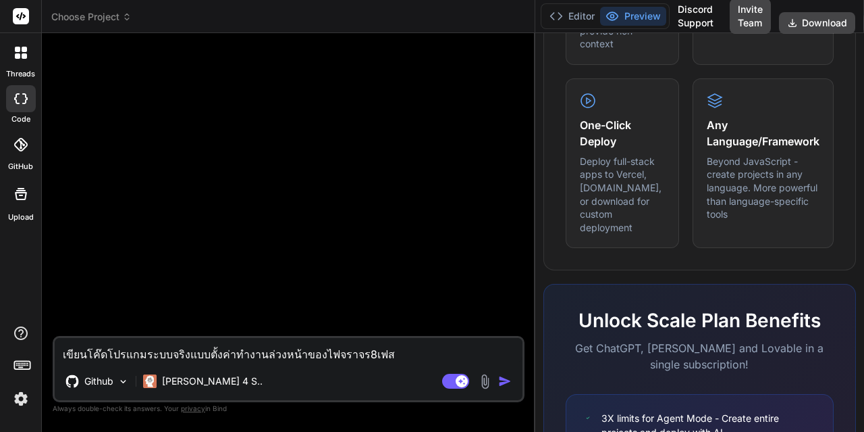
type textarea "เขียนโค๊ดโปรแกมระบบจริงแบบตั้งค่าทำงานล่วงหน้าของไฟจราจร8เฟสโ"
type textarea "x"
type textarea "เขียนโค๊ดโปรแกมระบบจริงแบบตั้งค่าทำงานล่วงหน้าของไฟจราจร8เฟสโด"
type textarea "x"
type textarea "เขียนโค๊ดโปรแกมระบบจริงแบบตั้งค่าทำงานล่วงหน้าของไฟจราจร8เฟสโดย"
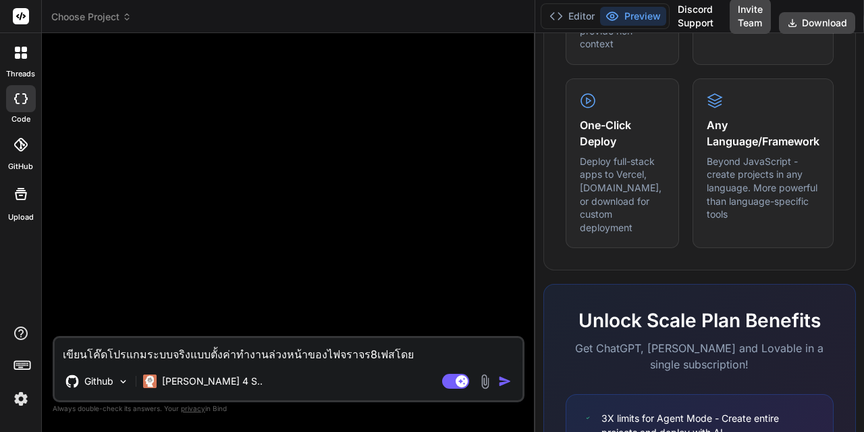
type textarea "x"
type textarea "เขียนโค๊ดโปรแกมระบบจริงแบบตั้งค่าทำงานล่วงหน้าของไฟจราจร8เฟสโดยใ"
type textarea "x"
type textarea "เขียนโค๊ดโปรแกมระบบจริงแบบตั้งค่าทำงานล่วงหน้าของไฟจราจร8เฟสโดยใช"
type textarea "x"
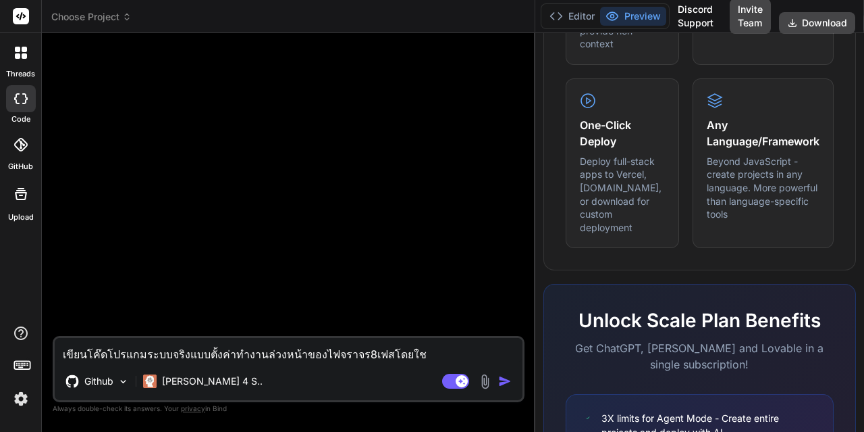
type textarea "เขียนโค๊ดโปรแกมระบบจริงแบบตั้งค่าทำงานล่วงหน้าของไฟจราจร8เฟสโดยใช้"
type textarea "x"
type textarea "เขียนโค๊ดโปรแกมระบบจริงแบบตั้งค่าทำงานล่วงหน้าของไฟจราจร8เฟสโดยใช้A"
type textarea "x"
type textarea "เขียนโค๊ดโปรแกมระบบจริงแบบตั้งค่าทำงานล่วงหน้าของไฟจราจร8เฟสโดยใช้Ar"
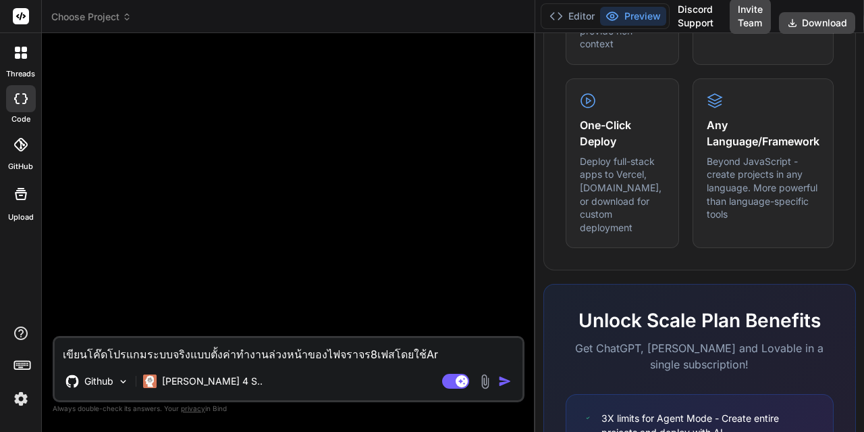
type textarea "x"
type textarea "เขียนโค๊ดโปรแกมระบบจริงแบบตั้งค่าทำงานล่วงหน้าของไฟจราจร8เฟสโดยใช้Ard"
type textarea "x"
type textarea "เขียนโค๊ดโปรแกมระบบจริงแบบตั้งค่าทำงานล่วงหน้าของไฟจราจร8เฟสโดยใช้Ardu"
type textarea "x"
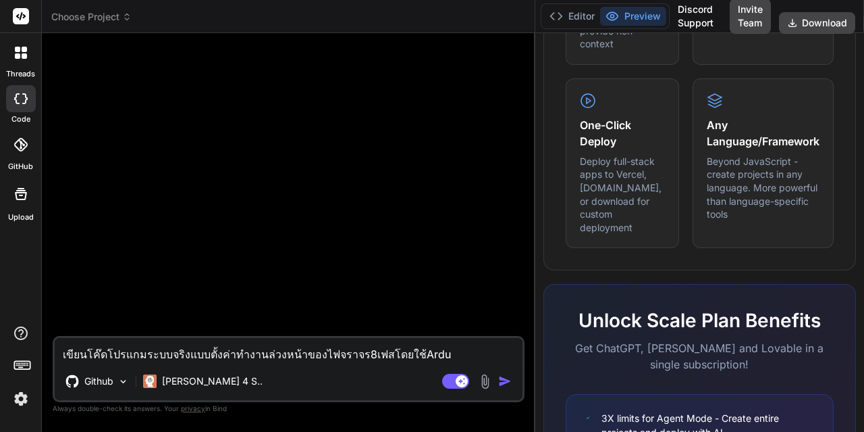
type textarea "เขียนโค๊ดโปรแกมระบบจริงแบบตั้งค่าทำงานล่วงหน้าของไฟจราจร8เฟสโดยใช้Ardui"
type textarea "x"
type textarea "เขียนโค๊ดโปรแกมระบบจริงแบบตั้งค่าทำงานล่วงหน้าของไฟจราจร8เฟสโดยใช้Arduin"
type textarea "x"
type textarea "เขียนโค๊ดโปรแกมระบบจริงแบบตั้งค่าทำงานล่วงหน้าของไฟจราจร8เฟสโดยใช้Arduino"
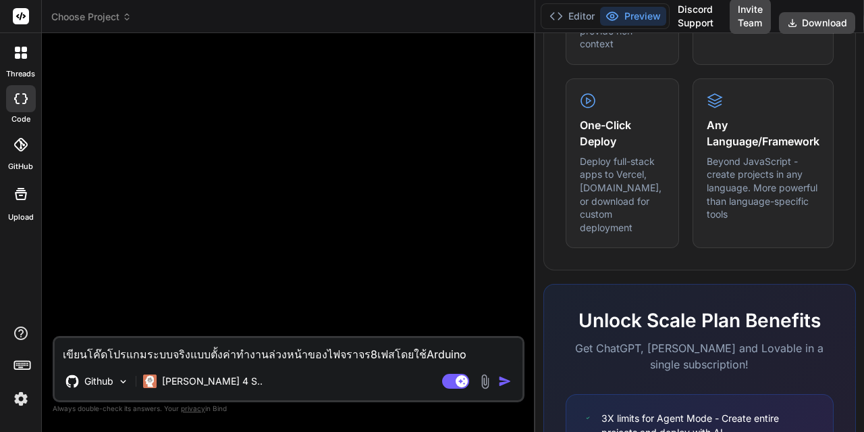
type textarea "x"
type textarea "เขียนโค๊ดโปรแกมระบบจริงแบบตั้งค่าทำงานล่วงหน้าของไฟจราจร8เฟสโดยใช้Arduino"
type textarea "x"
type textarea "เขียนโค๊ดโปรแกมระบบจริงแบบตั้งค่าทำงานล่วงหน้าของไฟจราจร8เฟสโดยใช้Arduino M"
type textarea "x"
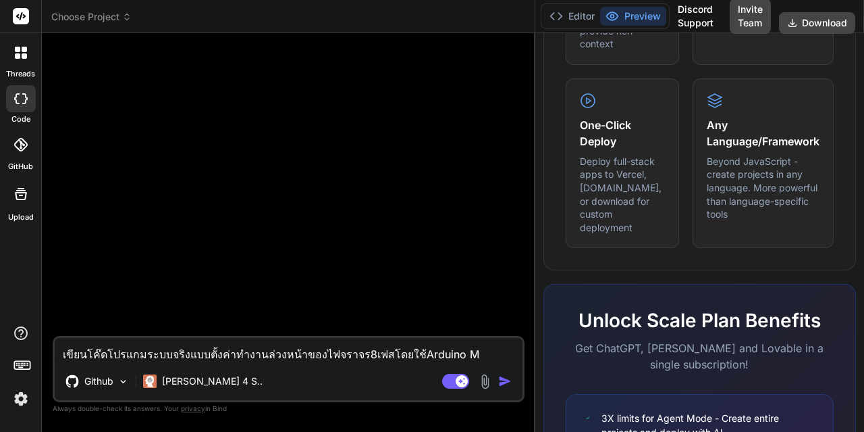
type textarea "เขียนโค๊ดโปรแกมระบบจริงแบบตั้งค่าทำงานล่วงหน้าของไฟจราจร8เฟสโดยใช้Arduino ME"
type textarea "x"
type textarea "เขียนโค๊ดโปรแกมระบบจริงแบบตั้งค่าทำงานล่วงหน้าของไฟจราจร8เฟสโดยใช้Arduino MEG"
type textarea "x"
type textarea "เขียนโค๊ดโปรแกมระบบจริงแบบตั้งค่าทำงานล่วงหน้าของไฟจราจร8เฟสโดยใช้Arduino MEGA"
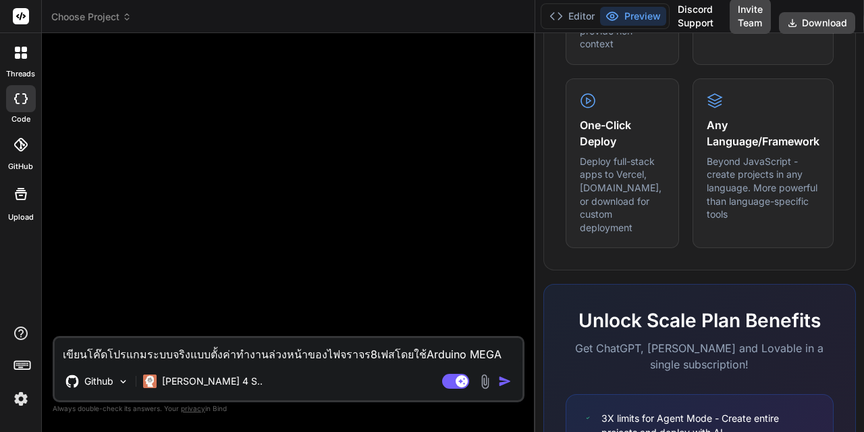
type textarea "x"
type textarea "เขียนโค๊ดโปรแกมระบบจริงแบบตั้งค่าทำงานล่วงหน้าของไฟจราจร8เฟสโดยใช้Arduino MEGA"
type textarea "x"
type textarea "เขียนโค๊ดโปรแกมระบบจริงแบบตั้งค่าทำงานล่วงหน้าของไฟจราจร8เฟสโดยใช้Arduino MEGA 2"
type textarea "x"
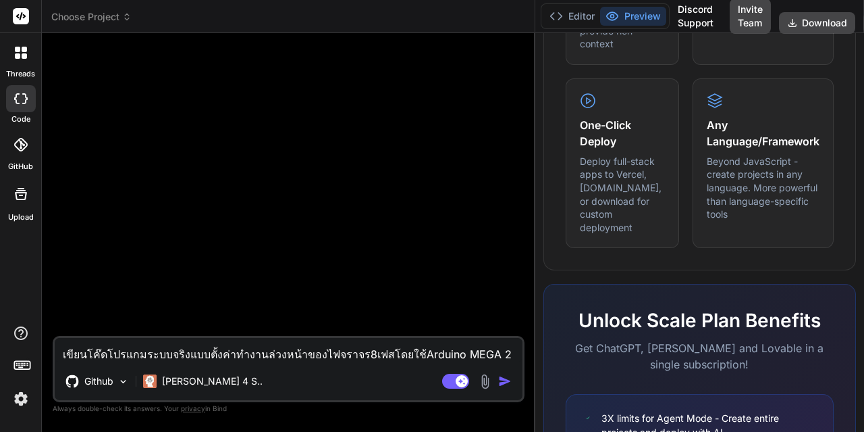
type textarea "เขียนโค๊ดโปรแกมระบบจริงแบบตั้งค่าทำงานล่วงหน้าของไฟจราจร8เฟสโดยใช้Arduino MEGA …"
type textarea "x"
type textarea "เขียนโค๊ดโปรแกมระบบจริงแบบตั้งค่าทำงานล่วงหน้าของไฟจราจร8เฟสโดยใช้Arduino MEGA …"
type textarea "x"
type textarea "เขียนโค๊ดโปรแกมระบบจริงแบบตั้งค่าทำงานล่วงหน้าของไฟจราจร8เฟสโดยใช้Arduino MEGA …"
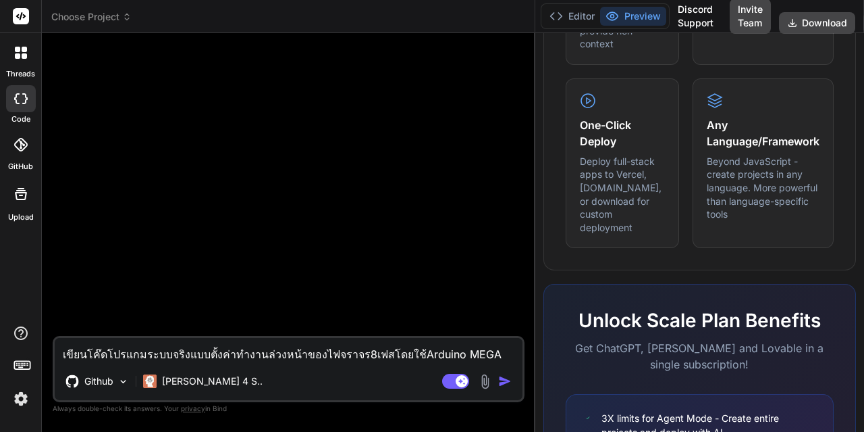
type textarea "x"
type textarea "เขียนโค๊ดโปรแกมระบบจริงแบบตั้งค่าทำงานล่วงหน้าของไฟจราจร8เฟสโดยใช้Arduino MEGA …"
type textarea "x"
type textarea "เขียนโค๊ดโปรแกมระบบจริงแบบตั้งค่าทำงานล่วงหน้าของไฟจราจร8เฟสโดยใช้Arduino MEGA …"
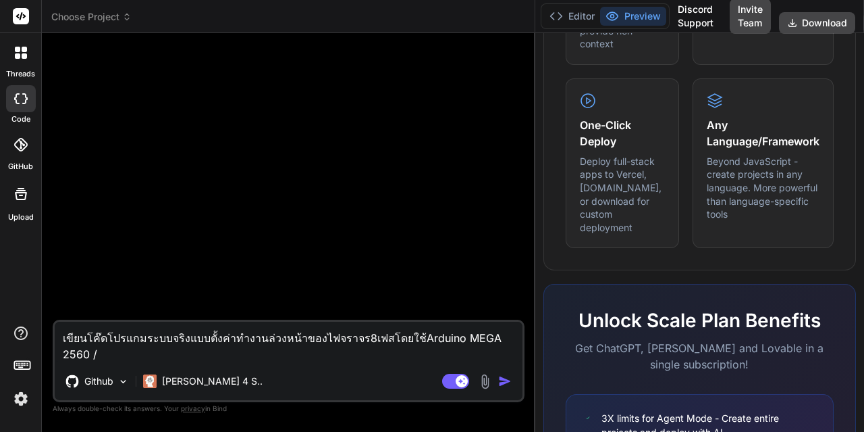
type textarea "x"
type textarea "เขียนโค๊ดโปรแกมระบบจริงแบบตั้งค่าทำงานล่วงหน้าของไฟจราจร8เฟสโดยใช้Arduino MEGA …"
type textarea "x"
type textarea "เขียนโค๊ดโปรแกมระบบจริงแบบตั้งค่าทำงานล่วงหน้าของไฟจราจร8เฟสโดยใช้Arduino MEGA …"
type textarea "x"
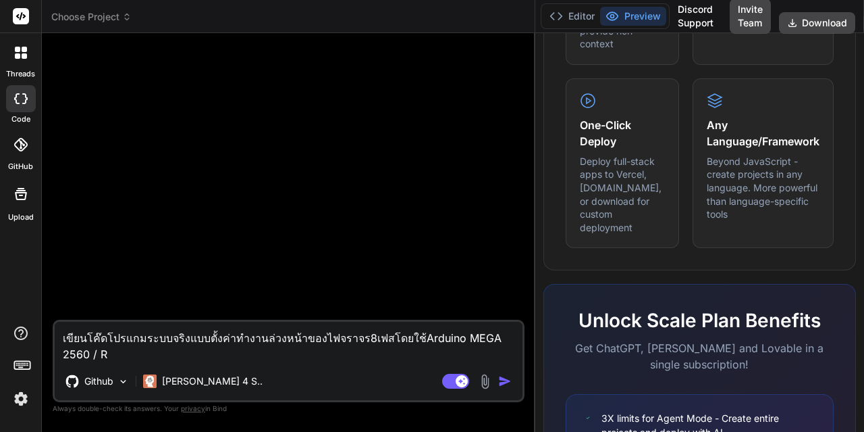
type textarea "เขียนโค๊ดโปรแกมระบบจริงแบบตั้งค่าทำงานล่วงหน้าของไฟจราจร8เฟสโดยใช้Arduino MEGA …"
type textarea "x"
type textarea "เขียนโค๊ดโปรแกมระบบจริงแบบตั้งค่าทำงานล่วงหน้าของไฟจราจร8เฟสโดยใช้Arduino MEGA …"
type textarea "x"
type textarea "เขียนโค๊ดโปรแกมระบบจริงแบบตั้งค่าทำงานล่วงหน้าของไฟจราจร8เฟสโดยใช้Arduino MEGA …"
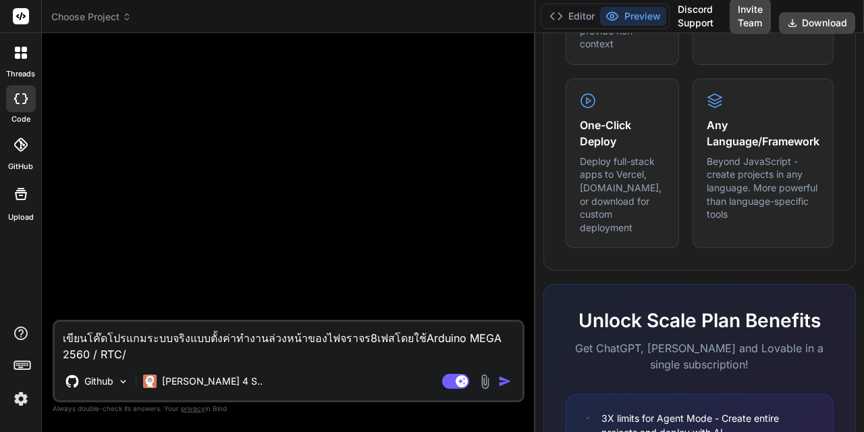
type textarea "x"
type textarea "เขียนโค๊ดโปรแกมระบบจริงแบบตั้งค่าทำงานล่วงหน้าของไฟจราจร8เฟสโดยใช้Arduino MEGA …"
type textarea "x"
type textarea "เขียนโค๊ดโปรแกมระบบจริงแบบตั้งค่าทำงานล่วงหน้าของไฟจราจร8เฟสโดยใช้Arduino MEGA …"
type textarea "x"
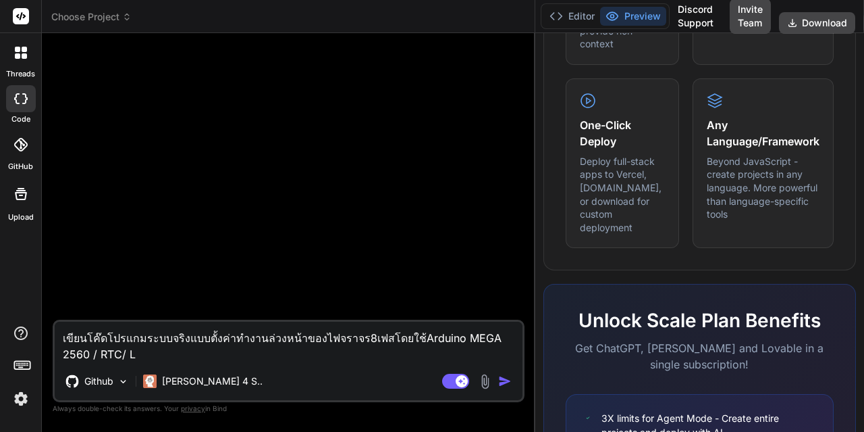
type textarea "เขียนโค๊ดโปรแกมระบบจริงแบบตั้งค่าทำงานล่วงหน้าของไฟจราจร8เฟสโดยใช้Arduino MEGA …"
type textarea "x"
type textarea "เขียนโค๊ดโปรแกมระบบจริงแบบตั้งค่าทำงานล่วงหน้าของไฟจราจร8เฟสโดยใช้Arduino MEGA …"
type textarea "x"
type textarea "เขียนโค๊ดโปรแกมระบบจริงแบบตั้งค่าทำงานล่วงหน้าของไฟจราจร8เฟสโดยใช้Arduino MEGA …"
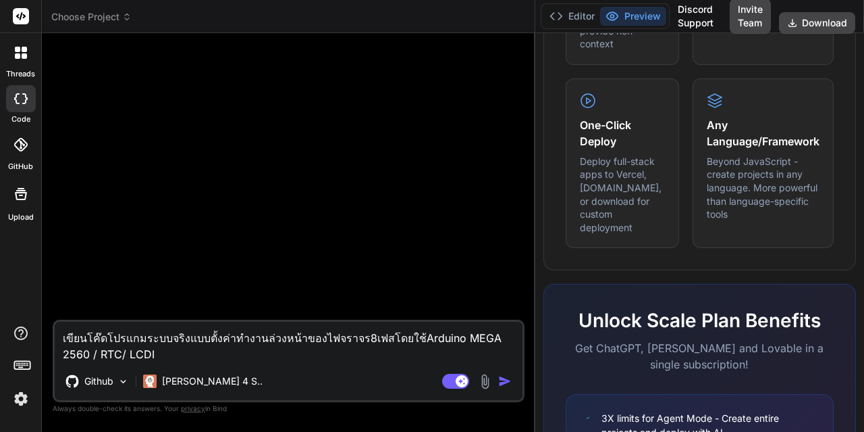
type textarea "x"
type textarea "เขียนโค๊ดโปรแกมระบบจริงแบบตั้งค่าทำงานล่วงหน้าของไฟจราจร8เฟสโดยใช้Arduino MEGA …"
type textarea "x"
type textarea "เขียนโค๊ดโปรแกมระบบจริงแบบตั้งค่าทำงานล่วงหน้าของไฟจราจร8เฟสโดยใช้Arduino MEGA …"
type textarea "x"
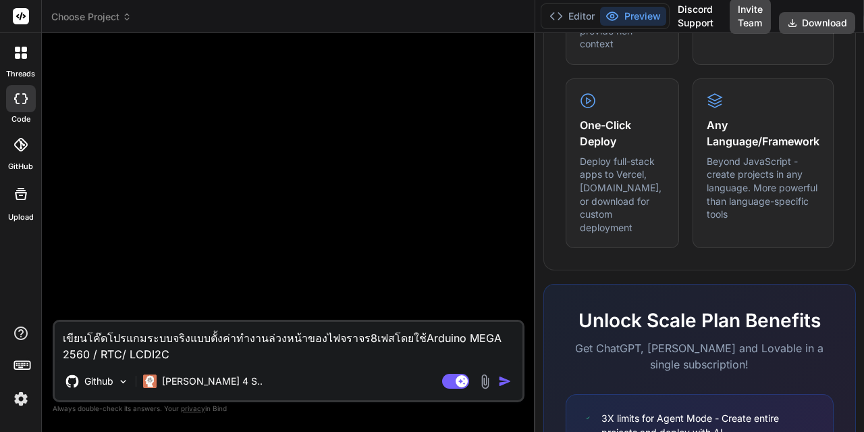
type textarea "เขียนโค๊ดโปรแกมระบบจริงแบบตั้งค่าทำงานล่วงหน้าของไฟจราจร8เฟสโดยใช้Arduino MEGA …"
type textarea "x"
type textarea "เขียนโค๊ดโปรแกมระบบจริงแบบตั้งค่าทำงานล่วงหน้าของไฟจราจร8เฟสโดยใช้Arduino MEGA …"
type textarea "x"
type textarea "เขียนโค๊ดโปรแกมระบบจริงแบบตั้งค่าทำงานล่วงหน้าของไฟจราจร8เฟสโดยใช้Arduino MEGA …"
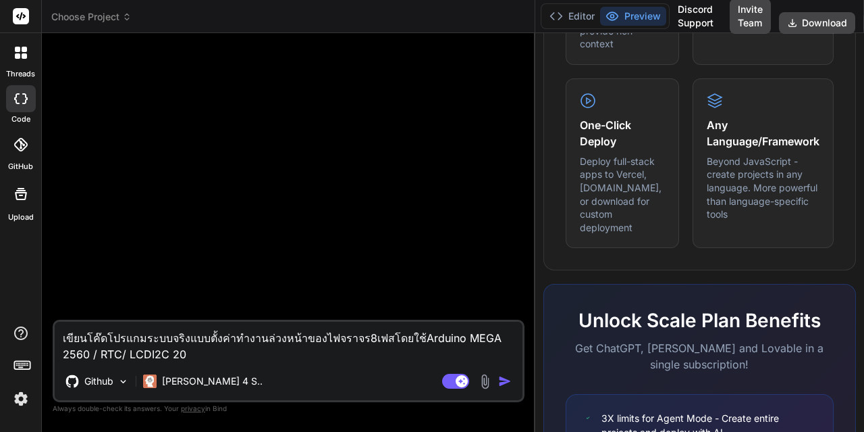
type textarea "x"
type textarea "เขียนโค๊ดโปรแกมระบบจริงแบบตั้งค่าทำงานล่วงหน้าของไฟจราจร8เฟสโดยใช้Arduino MEGA …"
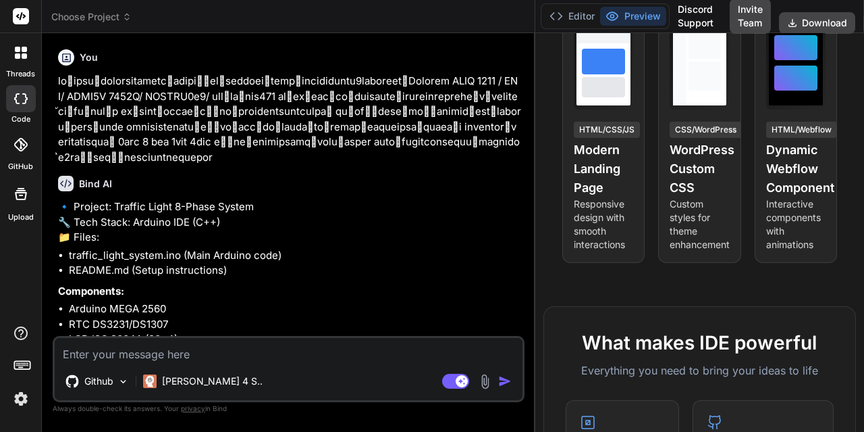
scroll to position [18, 0]
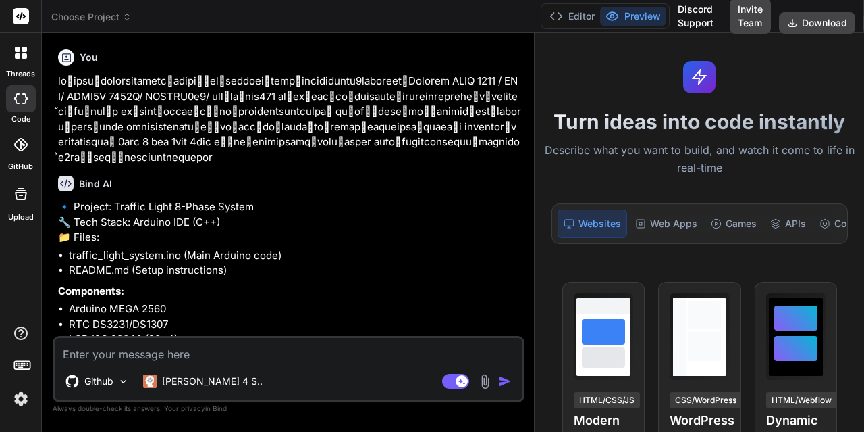
click at [701, 22] on div "Discord Support" at bounding box center [696, 16] width 52 height 35
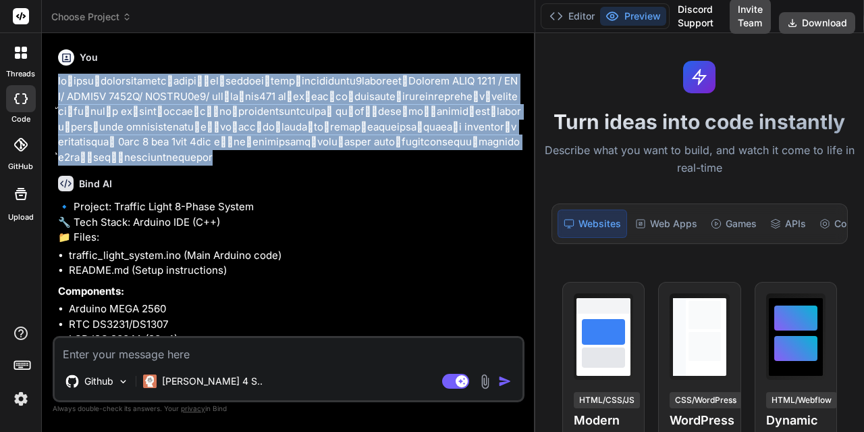
drag, startPoint x: 361, startPoint y: 139, endPoint x: 59, endPoint y: 78, distance: 308.1
click at [59, 78] on p at bounding box center [290, 119] width 464 height 91
copy p "loีipsu๊dolorsitametcิadipiั้el่seddoei่temp้incididuntu8laboreet้Dolorem ALIQ …"
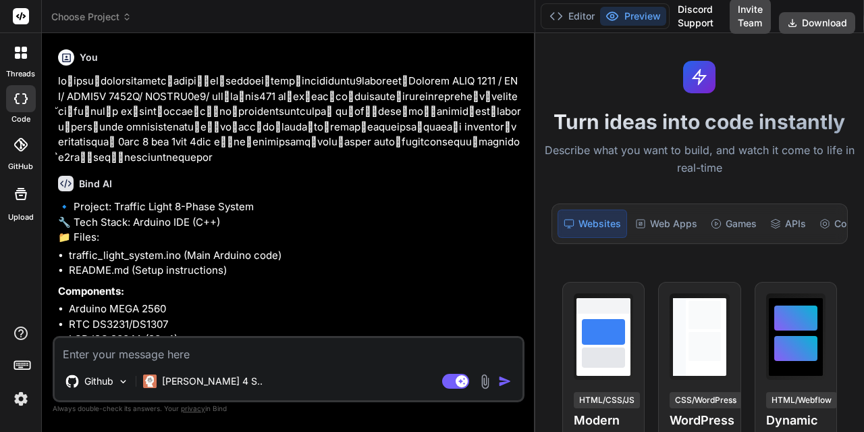
click at [326, 232] on p "🔹 Project: Traffic Light 8-Phase System 🔧 Tech Stack: Arduino IDE (C++) 📁 Files:" at bounding box center [290, 222] width 464 height 46
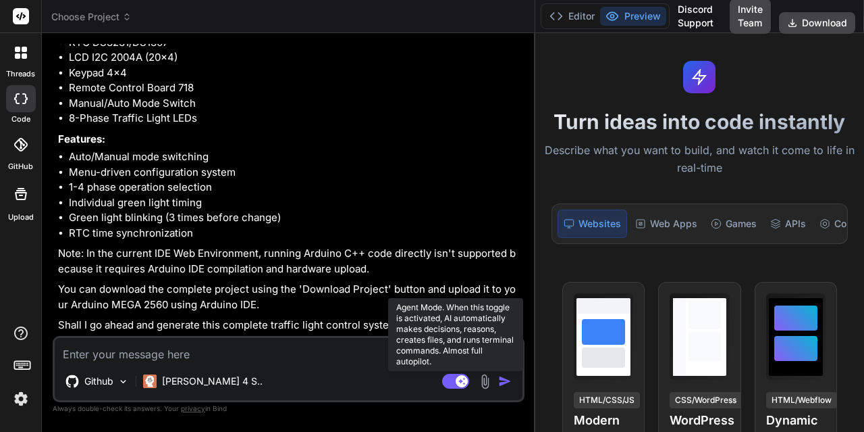
click at [457, 381] on rect at bounding box center [462, 381] width 12 height 12
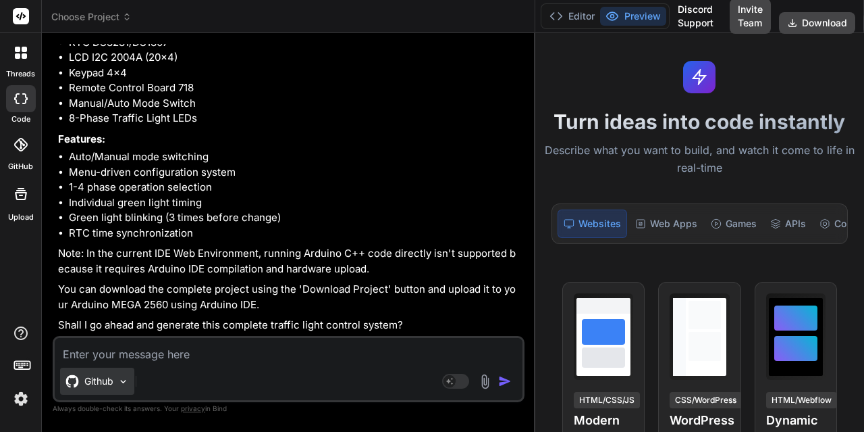
click at [117, 386] on div "Github" at bounding box center [97, 380] width 74 height 27
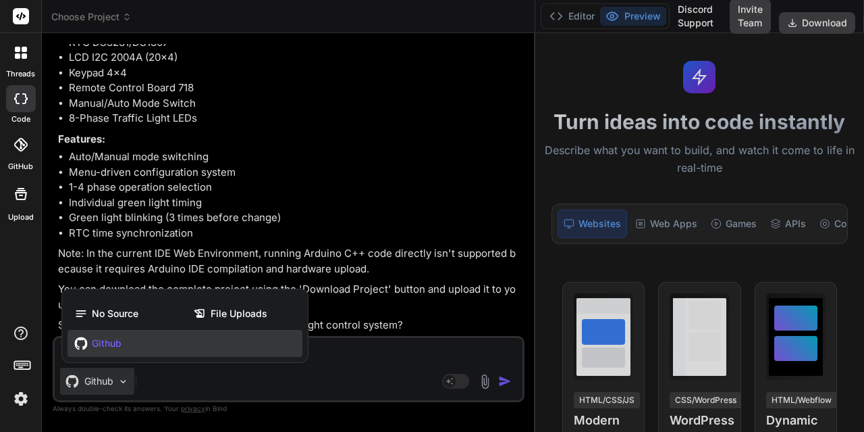
click at [190, 361] on div "No Source File Uploads Github" at bounding box center [185, 328] width 246 height 68
click at [441, 380] on div at bounding box center [432, 216] width 864 height 432
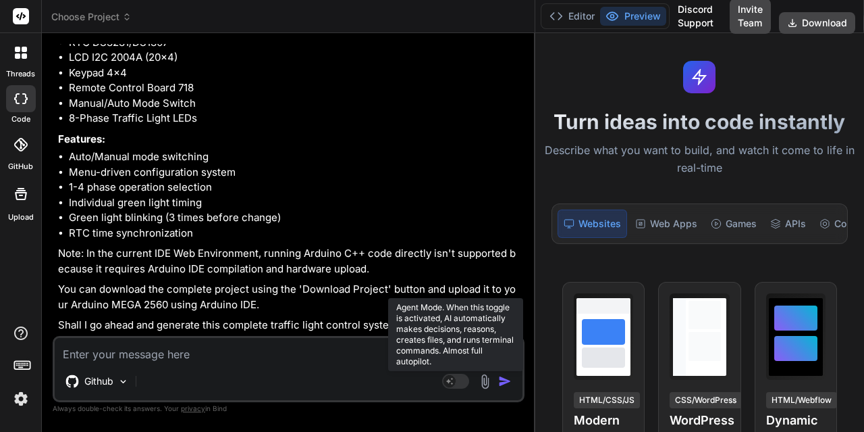
click at [450, 380] on rect at bounding box center [450, 381] width 12 height 12
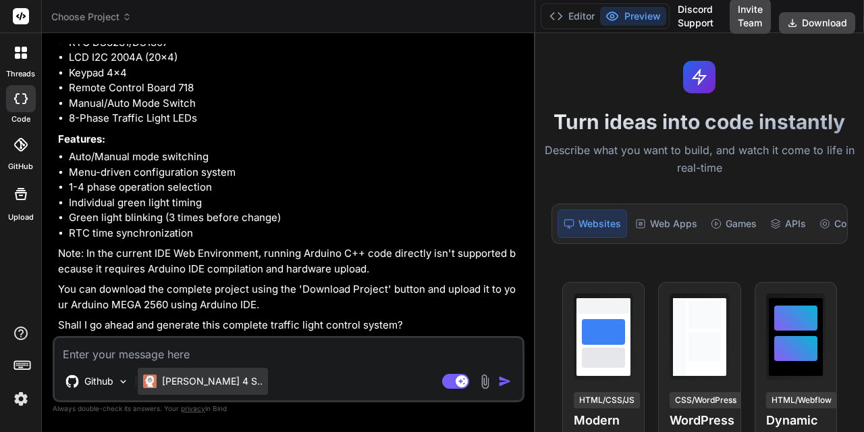
click at [180, 384] on p "[PERSON_NAME] 4 S.." at bounding box center [212, 381] width 101 height 14
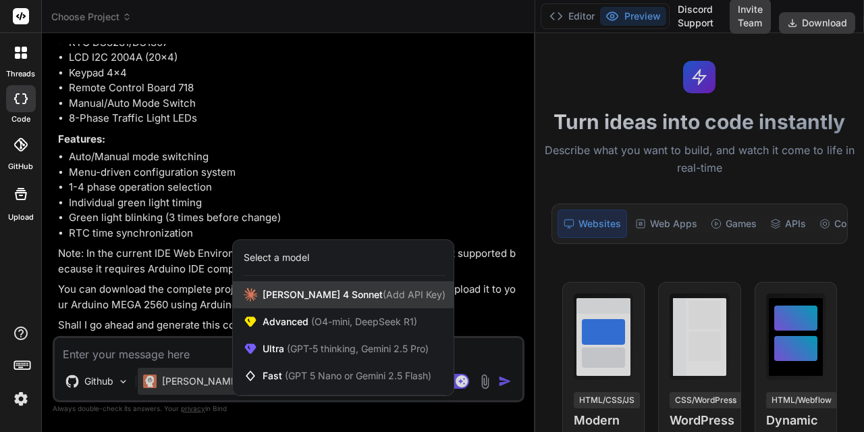
click at [288, 296] on span "[PERSON_NAME] 4 Sonnet (Add API Key)" at bounding box center [354, 295] width 183 height 14
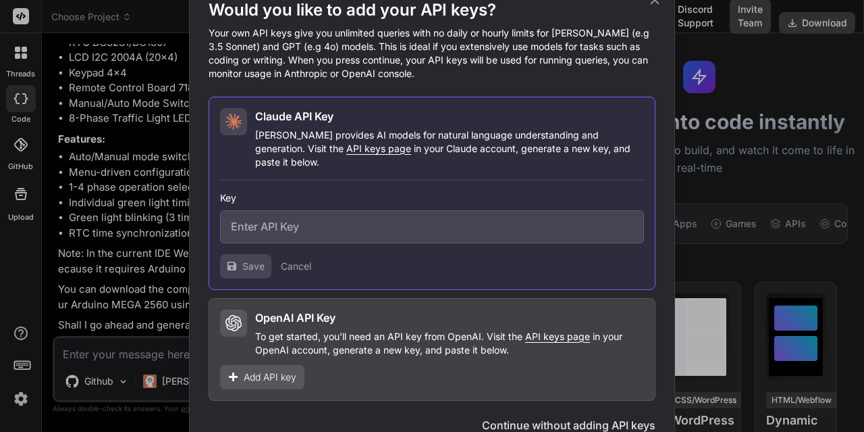
click at [294, 259] on button "Cancel" at bounding box center [296, 266] width 30 height 14
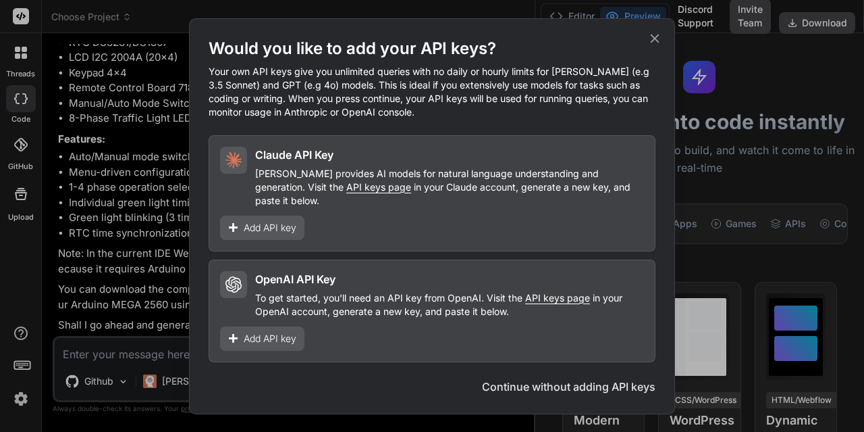
click at [655, 46] on icon at bounding box center [655, 38] width 15 height 15
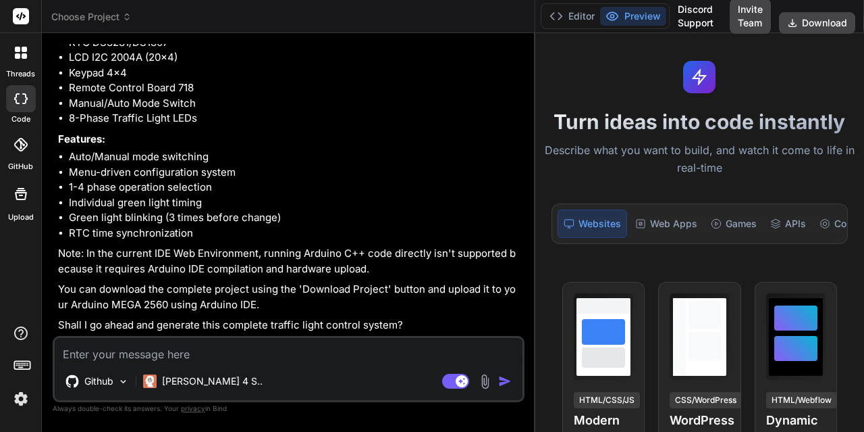
click at [452, 203] on li "Individual green light timing" at bounding box center [295, 203] width 453 height 16
click at [182, 357] on textarea at bounding box center [289, 350] width 468 height 24
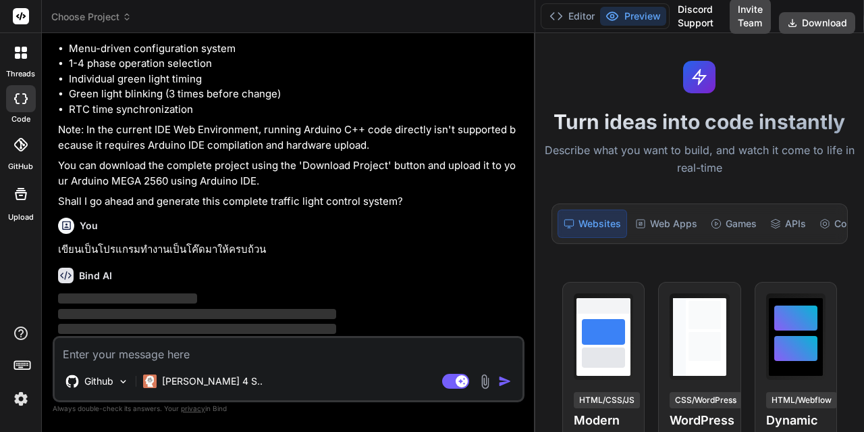
scroll to position [437, 0]
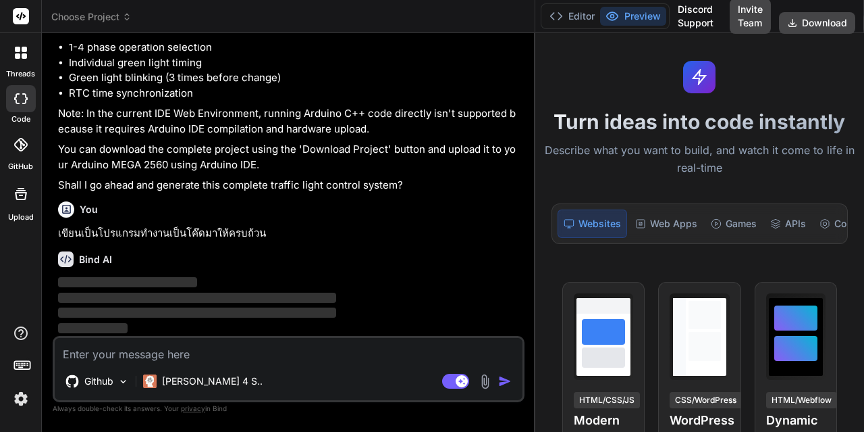
click at [103, 295] on span "‌" at bounding box center [197, 297] width 278 height 10
click at [72, 262] on icon at bounding box center [66, 259] width 16 height 16
click at [98, 355] on textarea at bounding box center [289, 350] width 468 height 24
click at [174, 378] on p "[PERSON_NAME] 4 S.." at bounding box center [212, 381] width 101 height 14
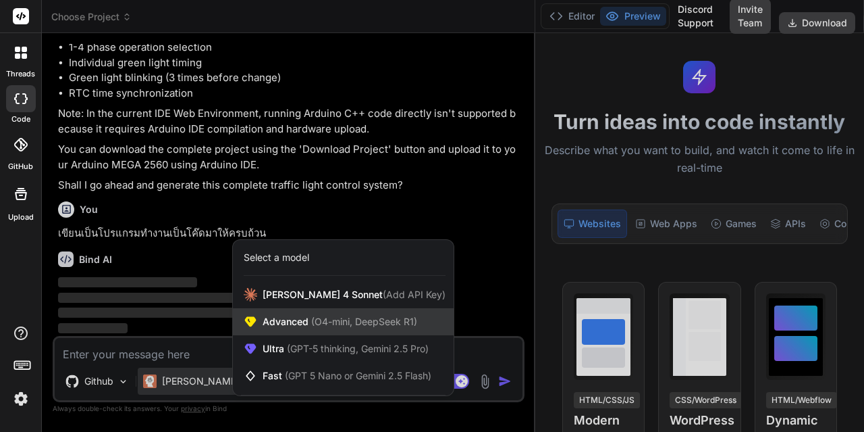
click at [294, 319] on span "Advanced (O4-mini, DeepSeek R1)" at bounding box center [340, 322] width 155 height 14
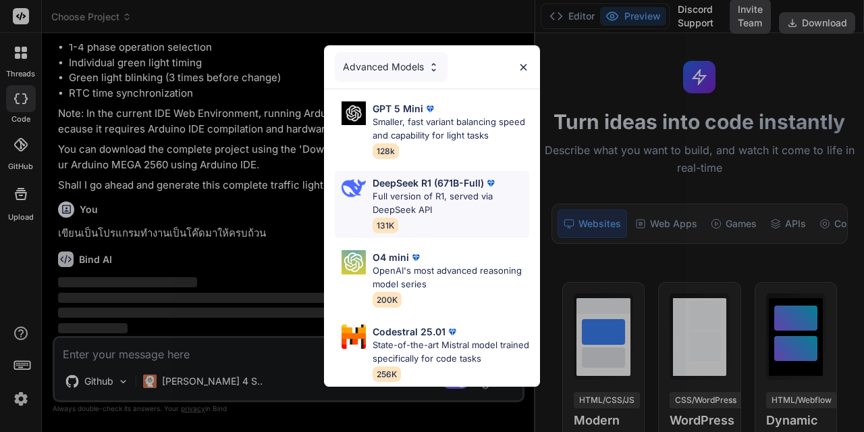
click at [417, 190] on p "Full version of R1, served via DeepSeek API" at bounding box center [451, 203] width 157 height 26
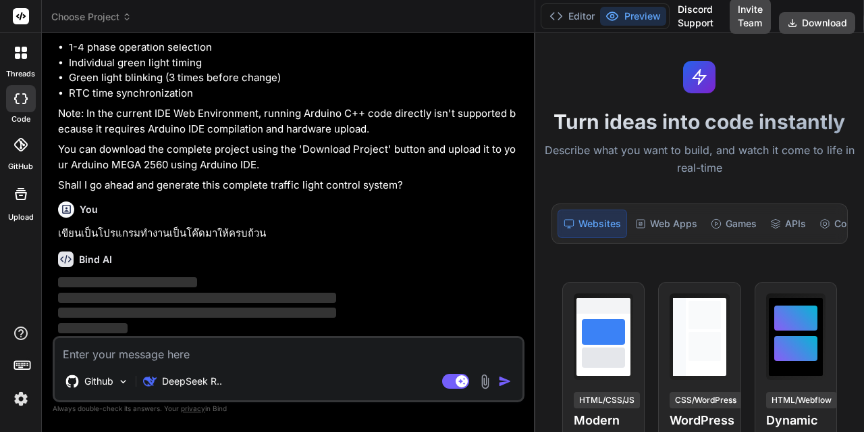
click at [275, 357] on textarea at bounding box center [289, 350] width 468 height 24
click at [80, 229] on p "เขียนเป็นโปรแกรมทำงานเป็นโค๊ดมาให้ครบถ้วน" at bounding box center [290, 234] width 464 height 16
drag, startPoint x: 68, startPoint y: 229, endPoint x: 145, endPoint y: 238, distance: 78.2
click at [145, 238] on p "เขียนเป็นโปรแกรมทำงานเป็นโค๊ดมาให้ครบถ้วน" at bounding box center [290, 234] width 464 height 16
click at [18, 59] on div at bounding box center [21, 52] width 28 height 28
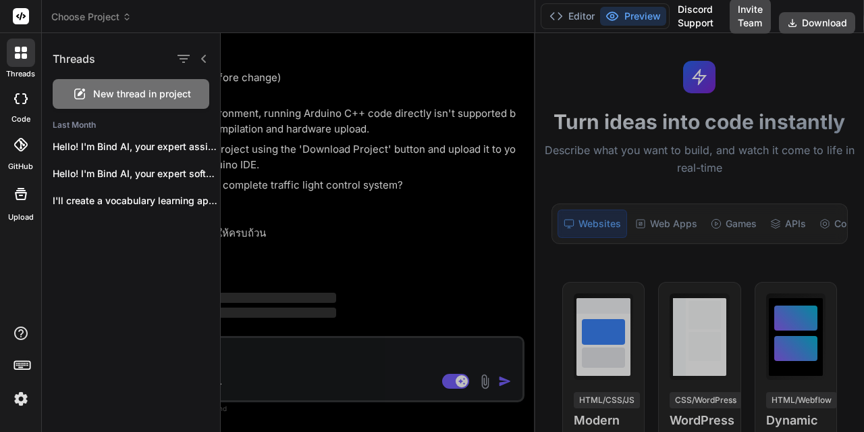
click at [259, 158] on div at bounding box center [543, 232] width 644 height 398
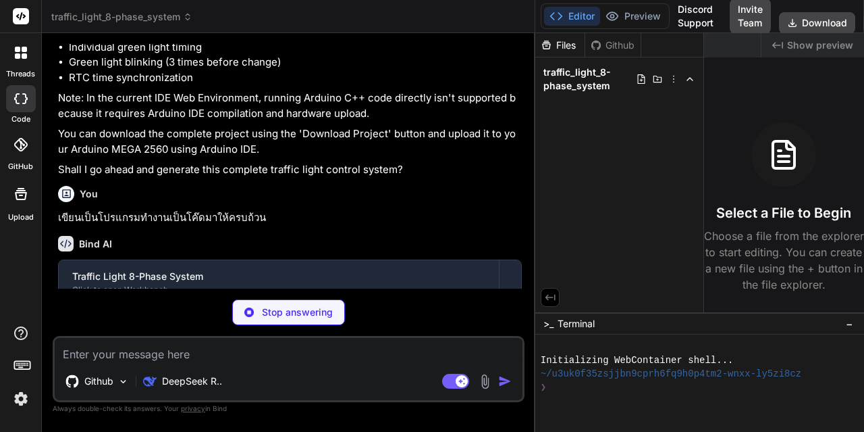
scroll to position [511, 0]
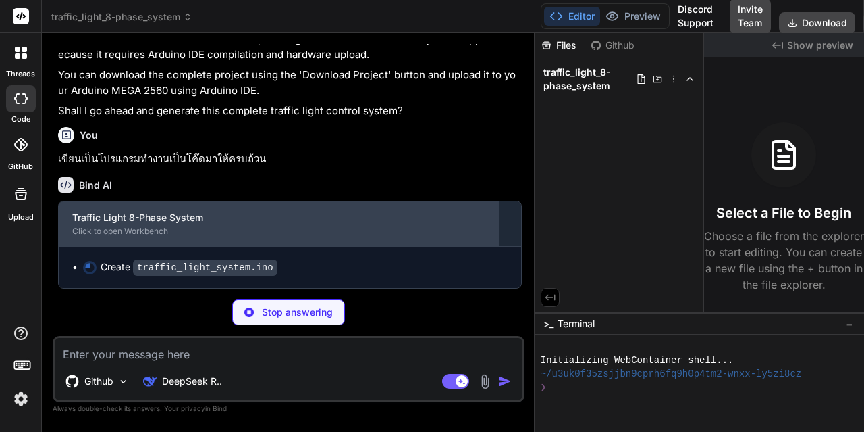
click at [129, 226] on div "Click to open Workbench" at bounding box center [278, 231] width 413 height 11
click at [126, 219] on div "Traffic Light 8-Phase System" at bounding box center [278, 218] width 413 height 14
